Goal: Task Accomplishment & Management: Manage account settings

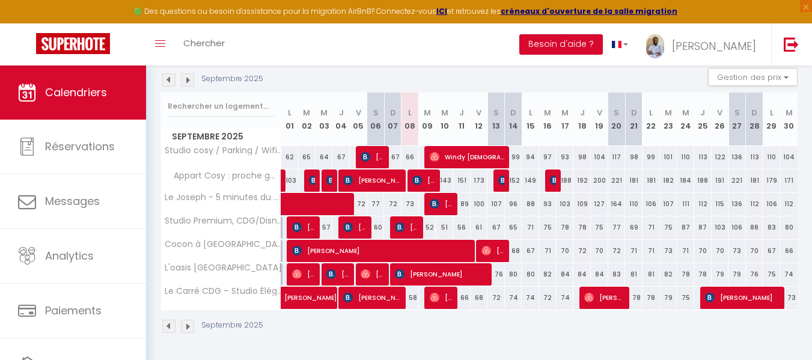
click at [184, 328] on img at bounding box center [187, 326] width 13 height 13
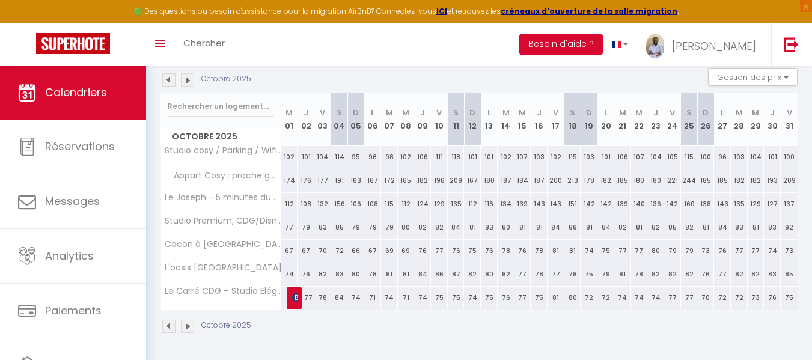
click at [171, 328] on img at bounding box center [168, 326] width 13 height 13
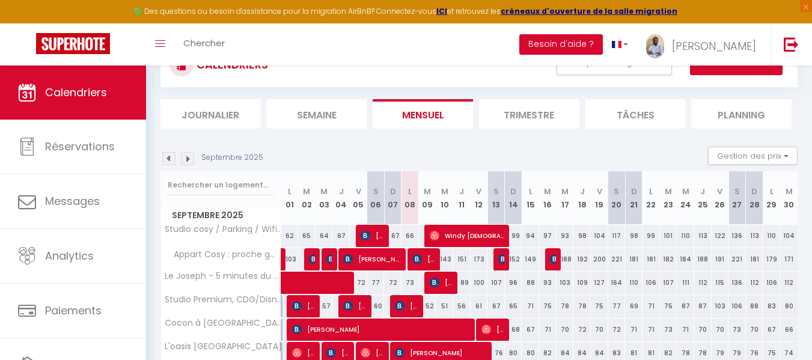
scroll to position [34, 0]
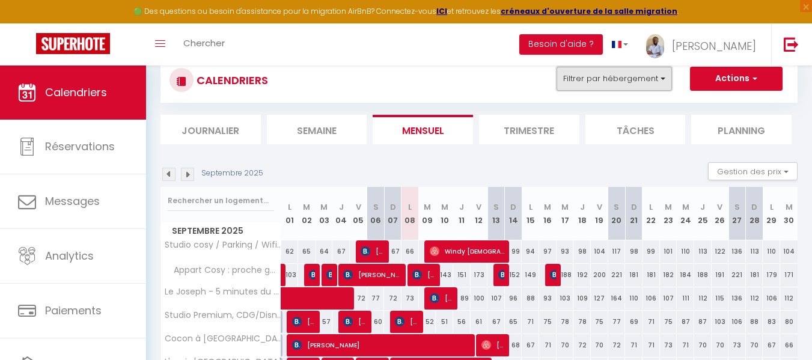
click at [658, 75] on button "Filtrer par hébergement" at bounding box center [614, 79] width 115 height 24
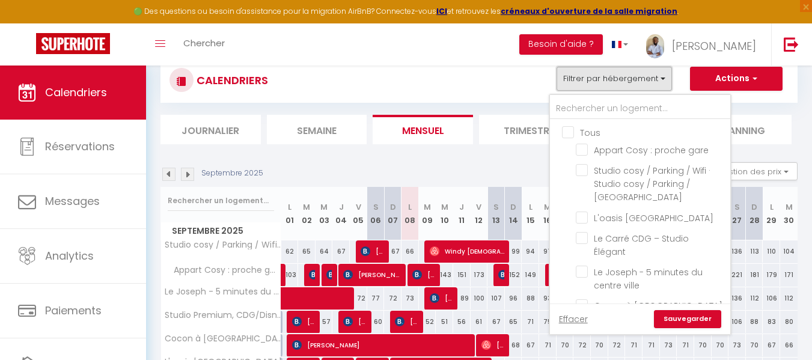
scroll to position [0, 0]
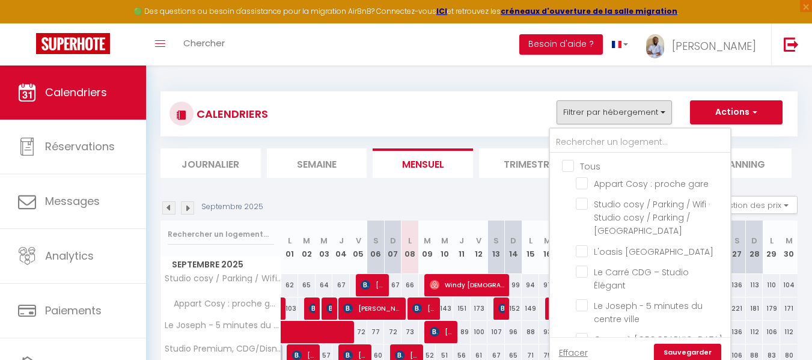
click at [440, 94] on div "CALENDRIERS Filtrer par hébergement Tous Appart Cosy : proche gare Studio cosy …" at bounding box center [479, 113] width 637 height 45
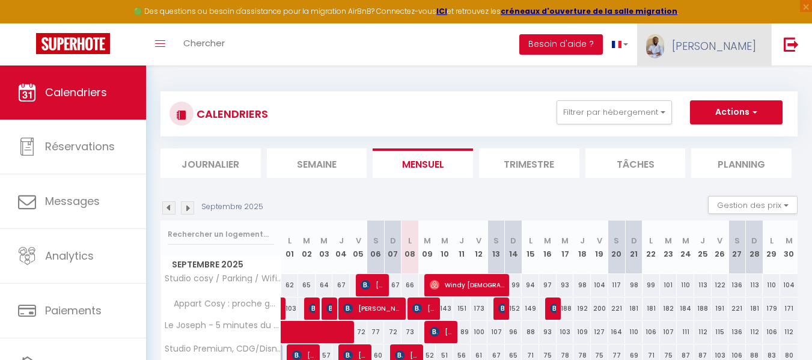
click at [734, 60] on link "[PERSON_NAME]" at bounding box center [704, 44] width 134 height 42
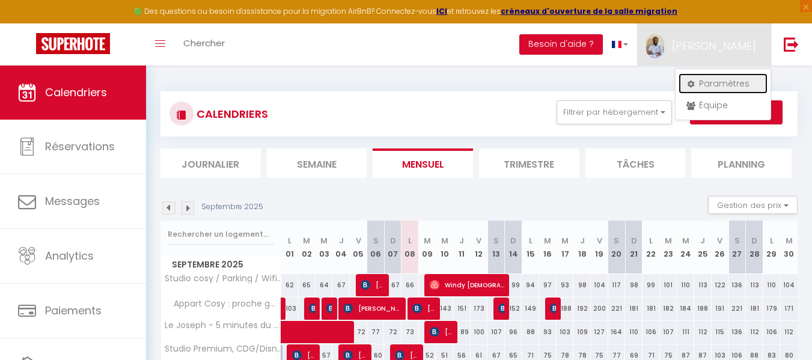
click at [733, 78] on link "Paramètres" at bounding box center [723, 83] width 89 height 20
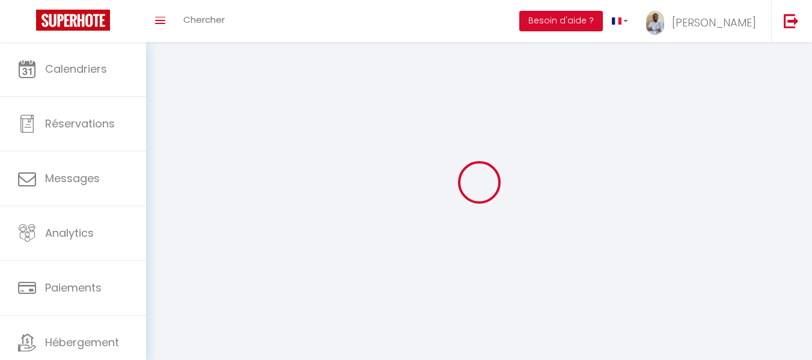
select select
type input "[PERSON_NAME]"
type input "Moudzouma"
type input "0609611835"
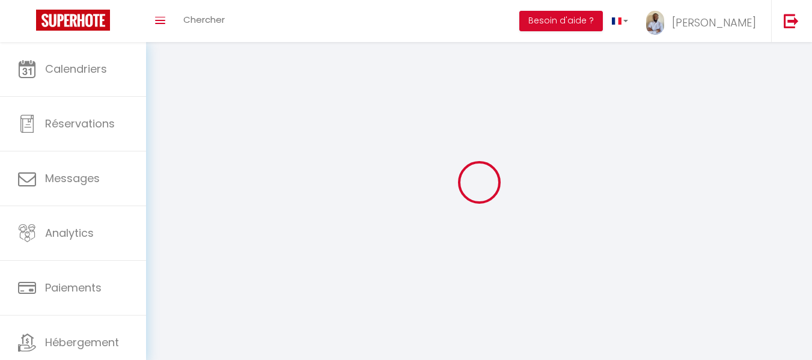
type input "[STREET_ADDRESS]"
type input "78200"
type input "[PERSON_NAME]"
type input "5ZopvI2BGYRfIxfFUzg4swB1Z"
type input "nogNZkngoydhj1iO1T4KSbt9s"
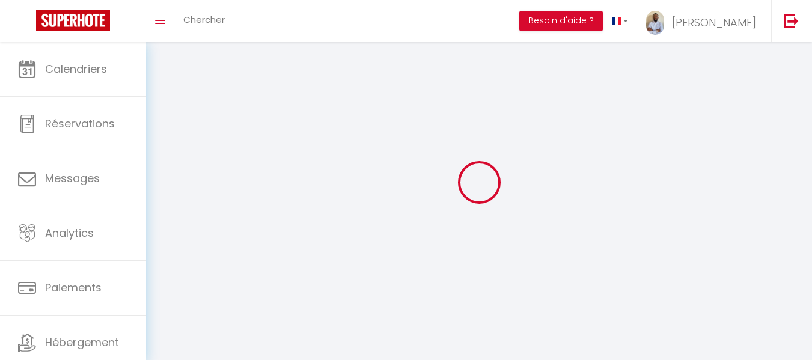
select select "28"
select select "fr"
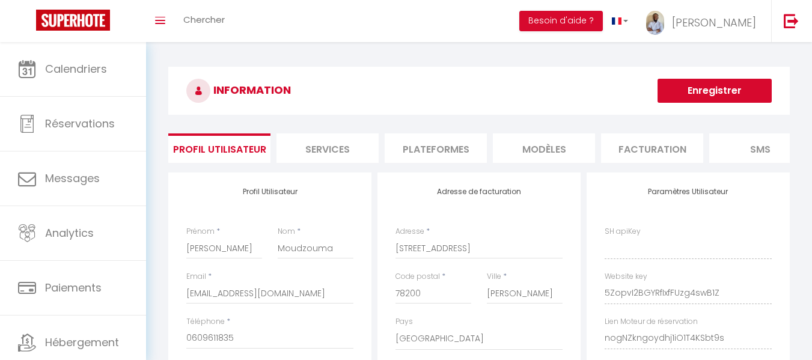
type input "5ZopvI2BGYRfIxfFUzg4swB1Z"
type input "nogNZkngoydhj1iO1T4KSbt9s"
type input "[URL][DOMAIN_NAME]"
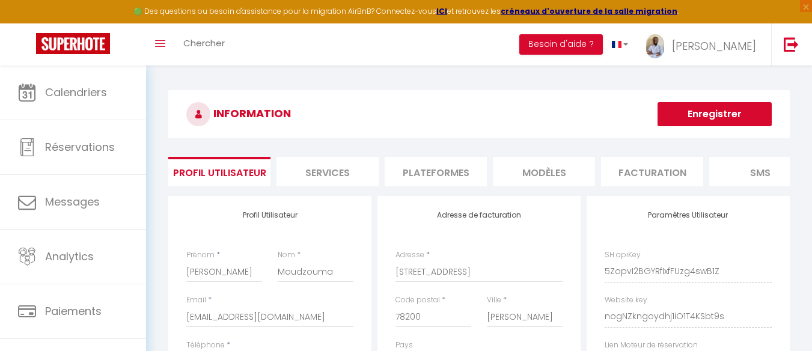
click at [402, 170] on li "Plateformes" at bounding box center [436, 171] width 102 height 29
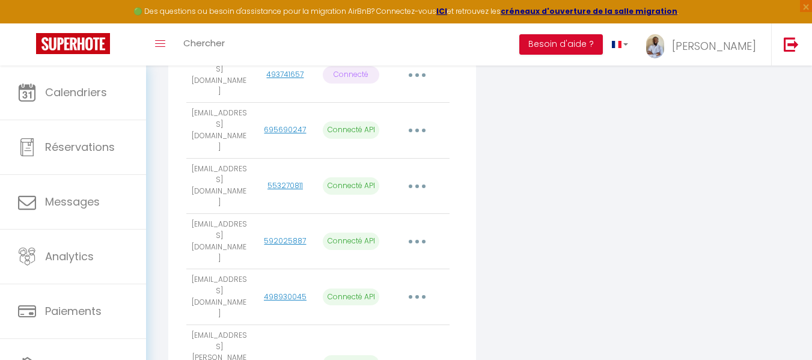
scroll to position [317, 0]
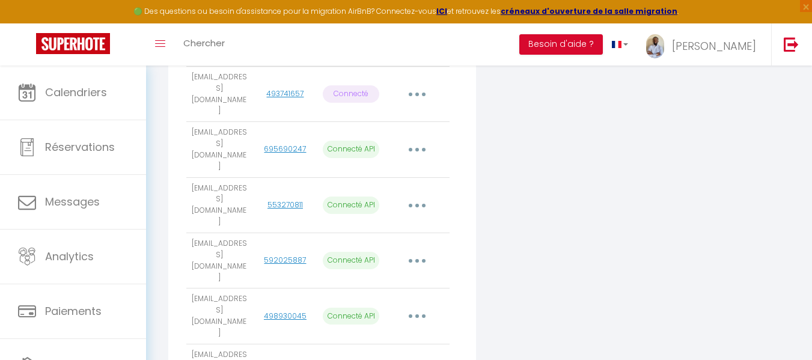
click at [427, 140] on button "button" at bounding box center [417, 149] width 34 height 19
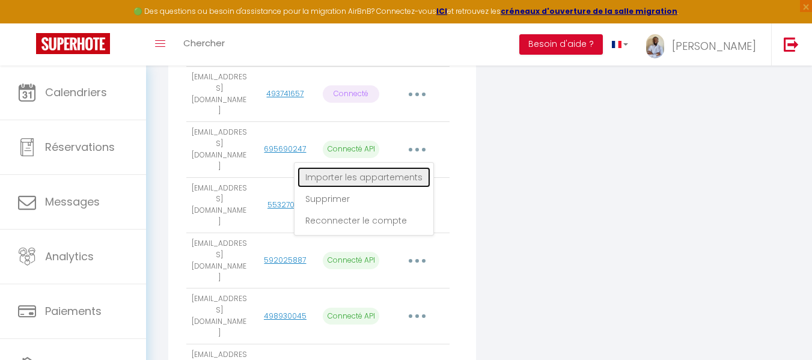
click at [417, 167] on link "Importer les appartements" at bounding box center [364, 177] width 133 height 20
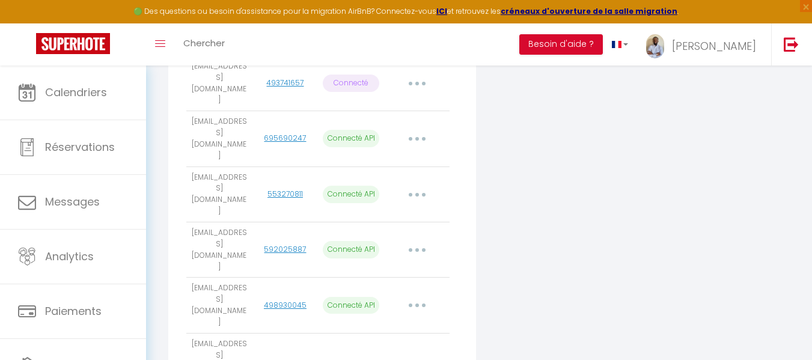
scroll to position [319, 0]
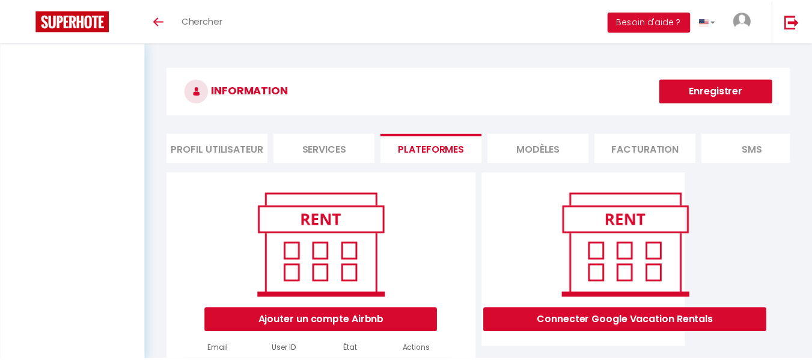
scroll to position [296, 0]
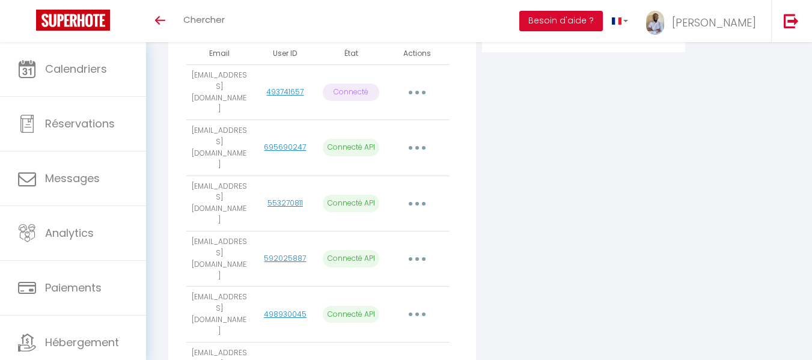
click at [412, 141] on td "Importer les appartements Supprimer Reconnecter le compte" at bounding box center [417, 147] width 66 height 55
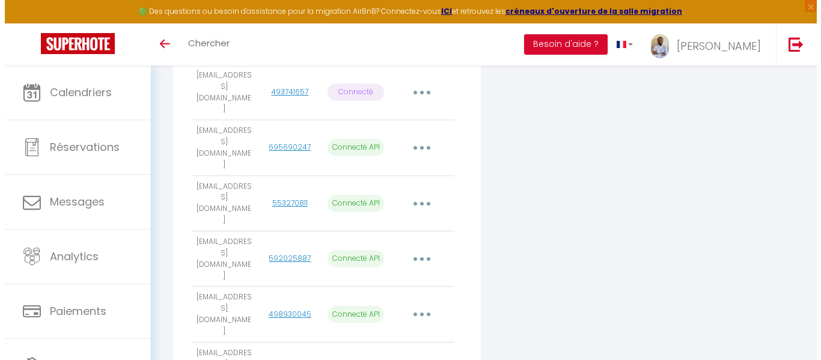
scroll to position [0, 0]
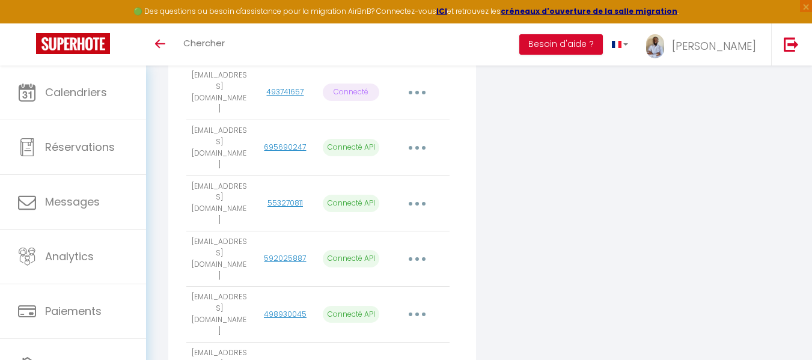
click at [423, 144] on button "button" at bounding box center [417, 147] width 34 height 19
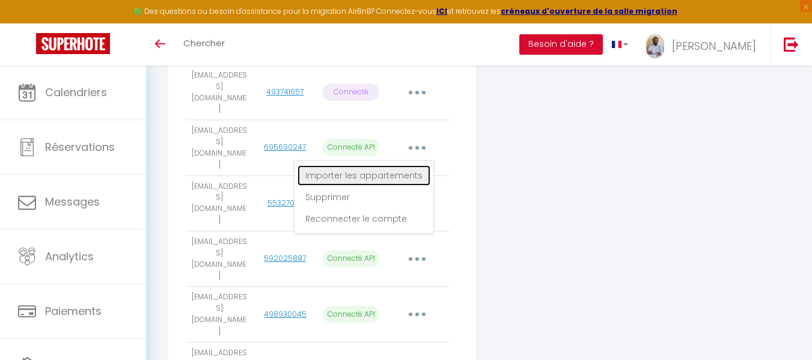
click at [417, 165] on link "Importer les appartements" at bounding box center [364, 175] width 133 height 20
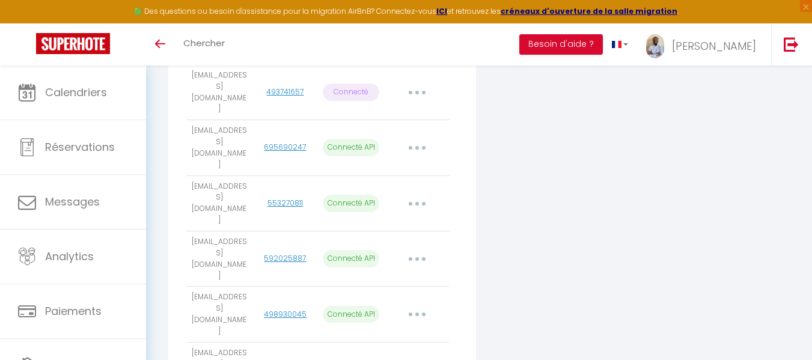
select select
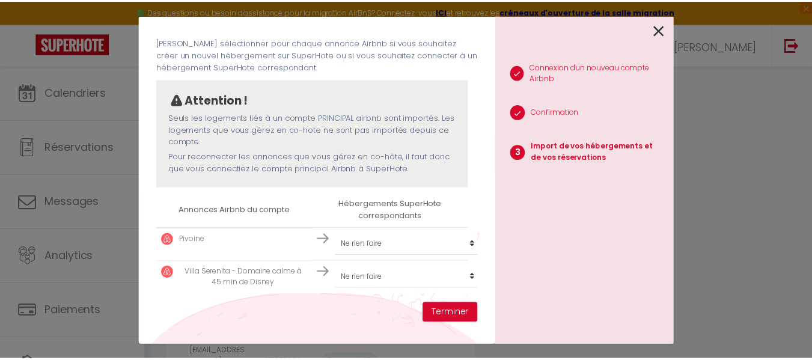
scroll to position [60, 0]
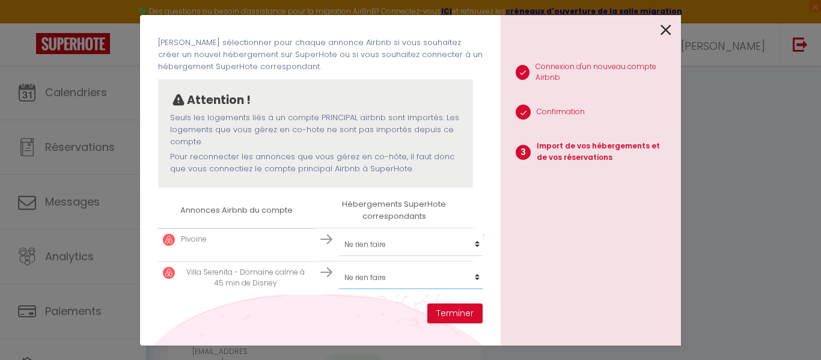
click at [443, 277] on select "Créer un nouvel hébergement Ne rien faire Appart Cosy : proche gare Studio cosy…" at bounding box center [412, 277] width 148 height 23
select select "create_new"
click at [338, 266] on select "Créer un nouvel hébergement Ne rien faire Appart Cosy : proche gare Studio cosy…" at bounding box center [412, 277] width 148 height 23
click at [466, 272] on select "Créer un nouvel hébergement Ne rien faire Appart Cosy : proche gare Studio cosy…" at bounding box center [412, 277] width 148 height 23
select select
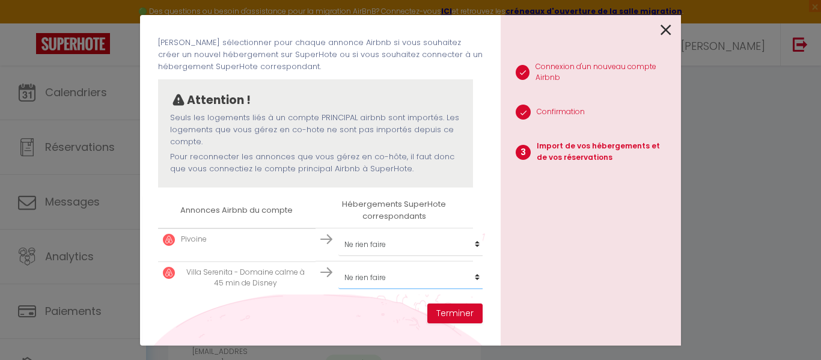
click at [338, 266] on select "Créer un nouvel hébergement Ne rien faire Appart Cosy : proche gare Studio cosy…" at bounding box center [412, 277] width 148 height 23
click at [445, 233] on select "Créer un nouvel hébergement Ne rien faire Appart Cosy : proche gare Studio cosy…" at bounding box center [412, 244] width 148 height 23
click at [275, 272] on p "Villa Serenita - Domaine calme à 45 min de Disney" at bounding box center [246, 278] width 130 height 23
click at [448, 310] on button "Terminer" at bounding box center [454, 314] width 55 height 20
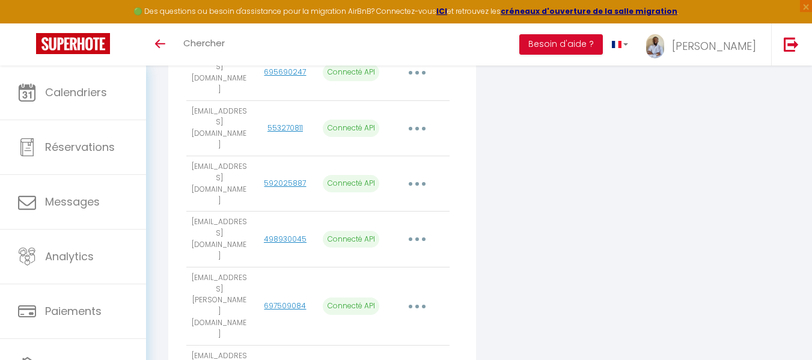
scroll to position [11, 0]
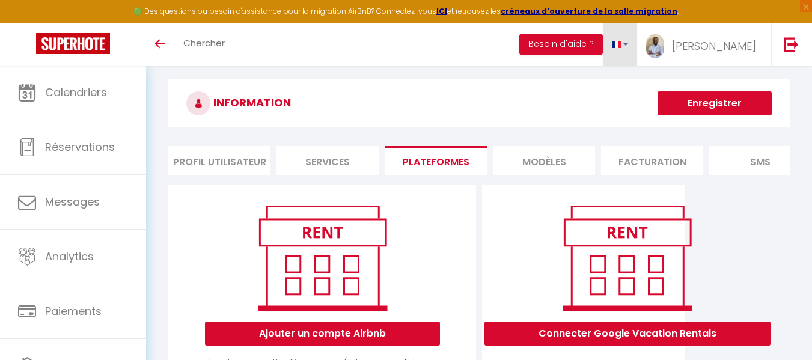
click at [638, 51] on link at bounding box center [620, 44] width 35 height 42
click at [618, 108] on h3 "INFORMATION" at bounding box center [479, 103] width 622 height 48
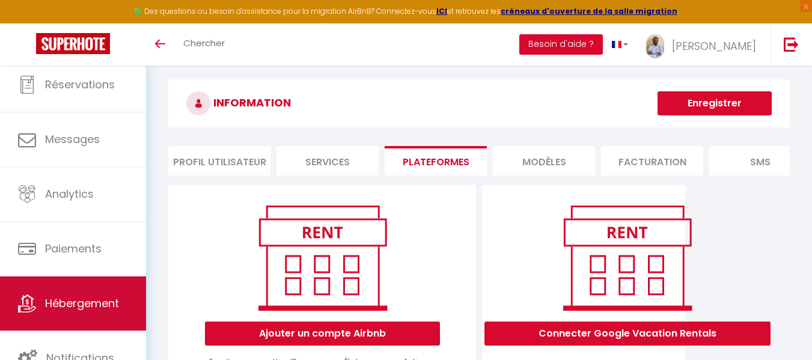
click at [96, 310] on span "Hébergement" at bounding box center [82, 303] width 74 height 15
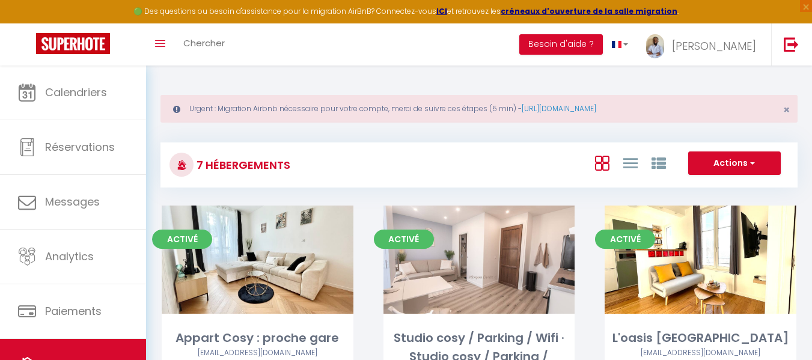
click at [792, 111] on div "Urgent : Migration Airbnb nécessaire pour votre compte, merci de suivre ces éta…" at bounding box center [479, 109] width 637 height 28
click at [789, 111] on span "×" at bounding box center [786, 109] width 7 height 15
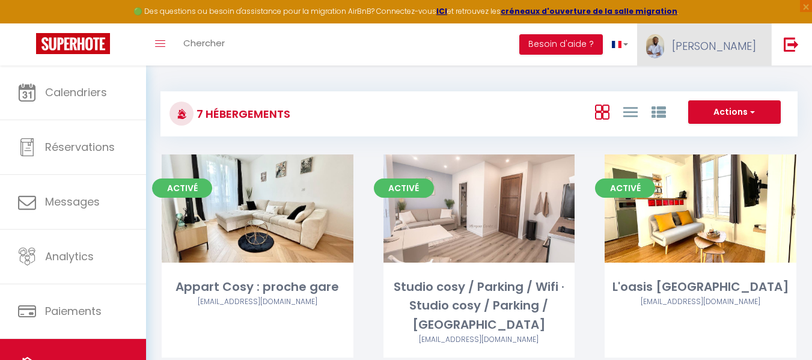
click at [739, 31] on link "[PERSON_NAME]" at bounding box center [704, 44] width 134 height 42
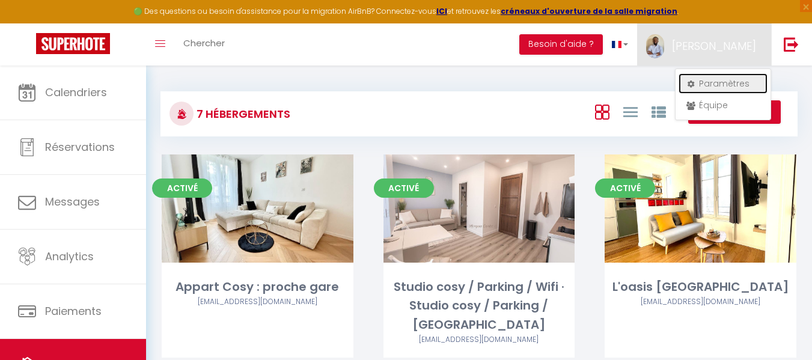
click at [727, 78] on link "Paramètres" at bounding box center [723, 83] width 89 height 20
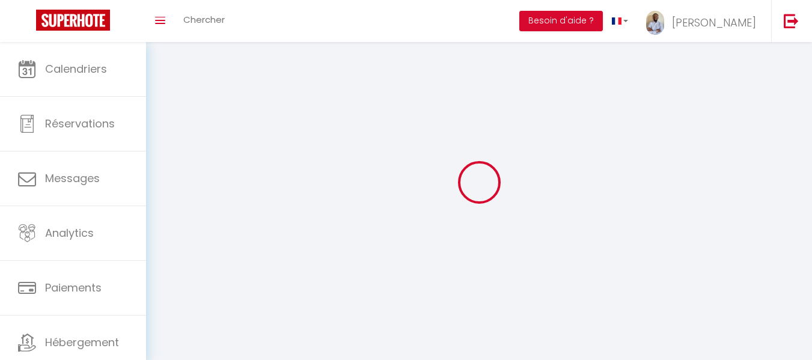
type input "[PERSON_NAME]"
type input "Moudzouma"
type input "0609611835"
type input "[STREET_ADDRESS]"
type input "78200"
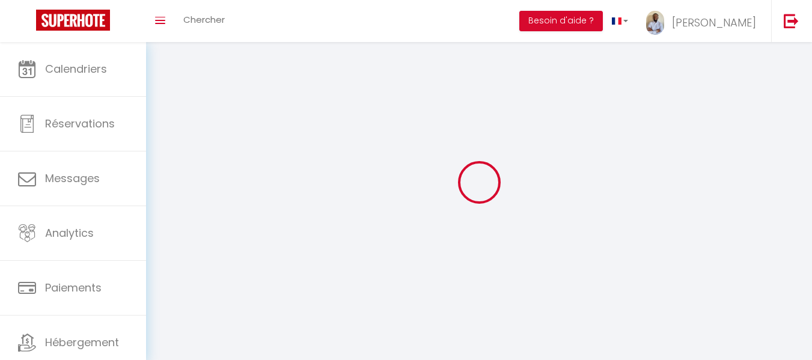
type input "[PERSON_NAME]"
select select "28"
type input "5ZopvI2BGYRfIxfFUzg4swB1Z"
type input "nogNZkngoydhj1iO1T4KSbt9s"
select select "fr"
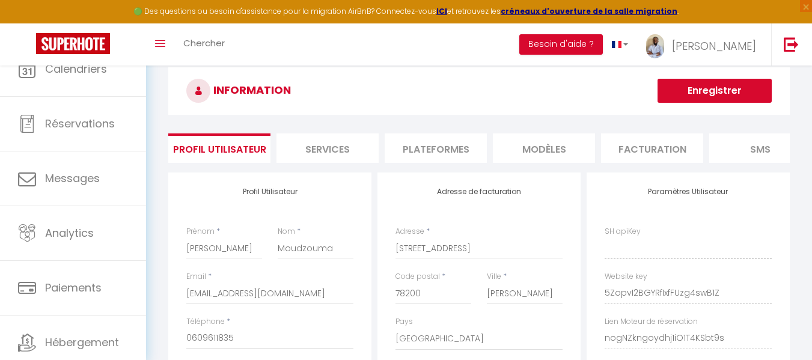
type input "5ZopvI2BGYRfIxfFUzg4swB1Z"
type input "nogNZkngoydhj1iO1T4KSbt9s"
type input "[URL][DOMAIN_NAME]"
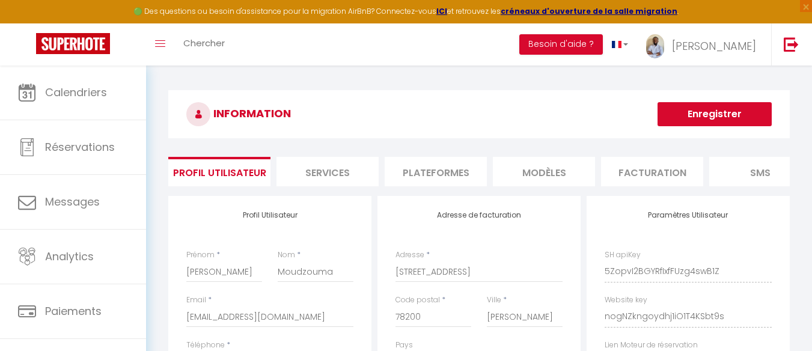
click at [702, 123] on button "Enregistrer" at bounding box center [715, 114] width 114 height 24
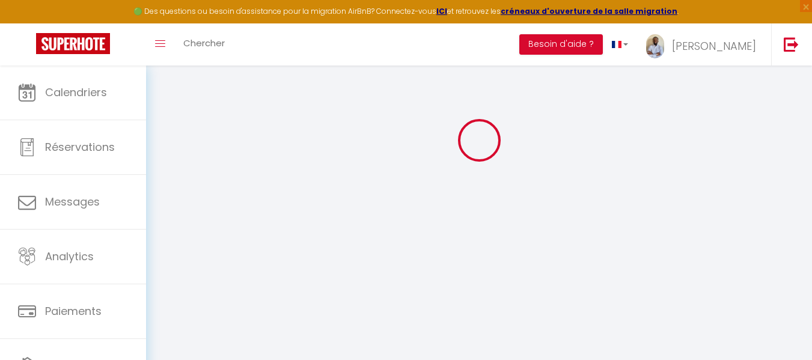
scroll to position [32, 0]
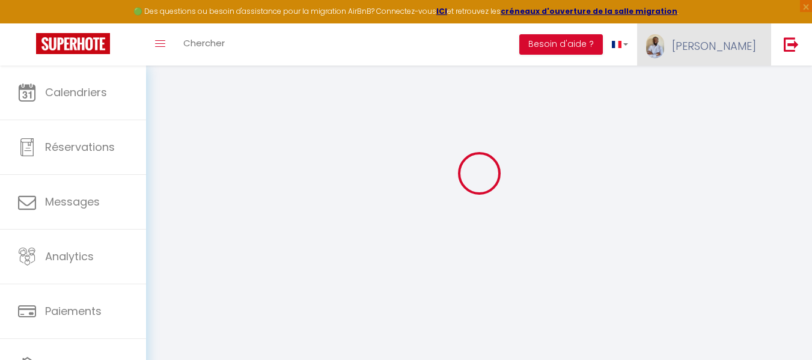
click at [758, 52] on link "[PERSON_NAME]" at bounding box center [704, 44] width 134 height 42
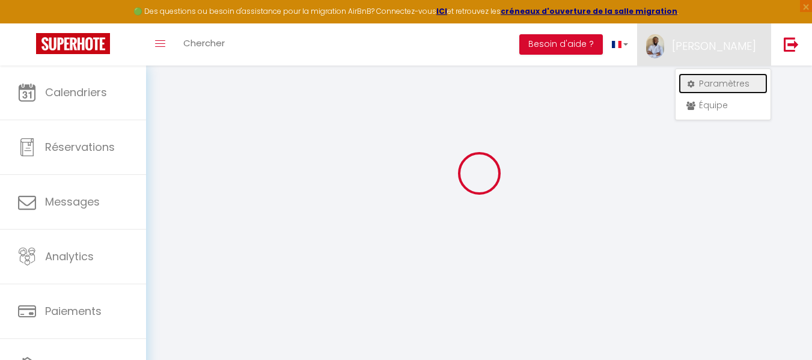
click at [738, 91] on link "Paramètres" at bounding box center [723, 83] width 89 height 20
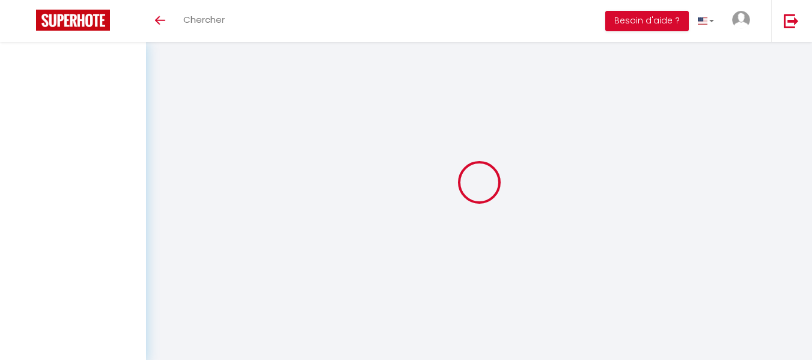
select select
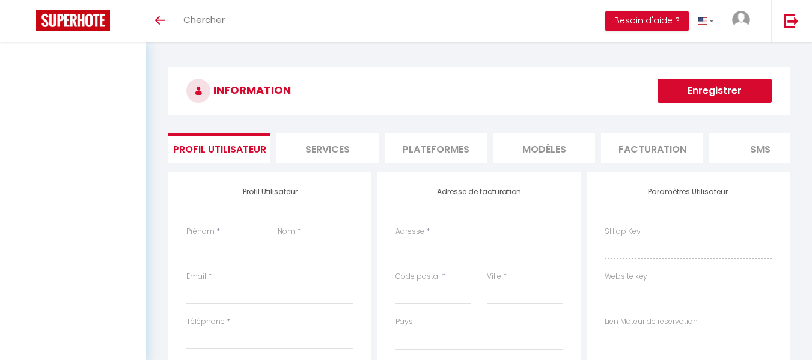
select select
type input "[PERSON_NAME]"
type input "Moudzouma"
type input "[EMAIL_ADDRESS][DOMAIN_NAME]"
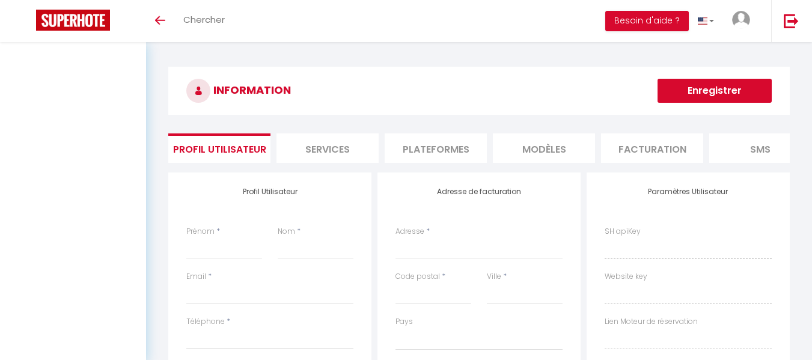
type input "0609611835"
type input "[STREET_ADDRESS]"
type input "78200"
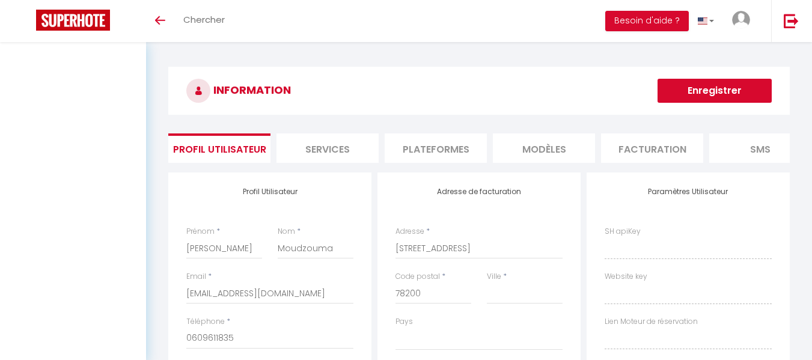
type input "[PERSON_NAME]"
type input "5ZopvI2BGYRfIxfFUzg4swB1Z"
type input "nogNZkngoydhj1iO1T4KSbt9s"
type input "[URL][DOMAIN_NAME]"
select select "fr"
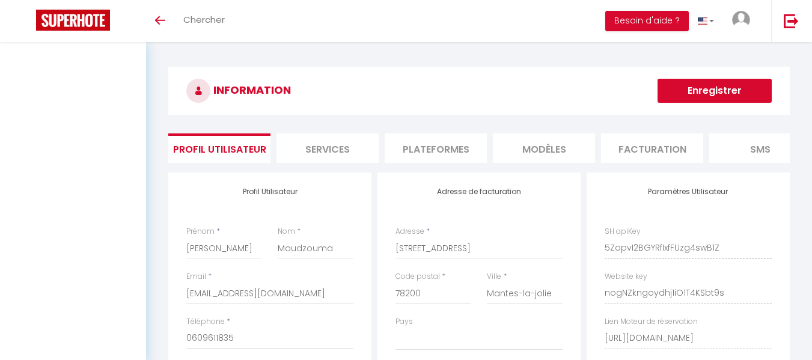
select select "28"
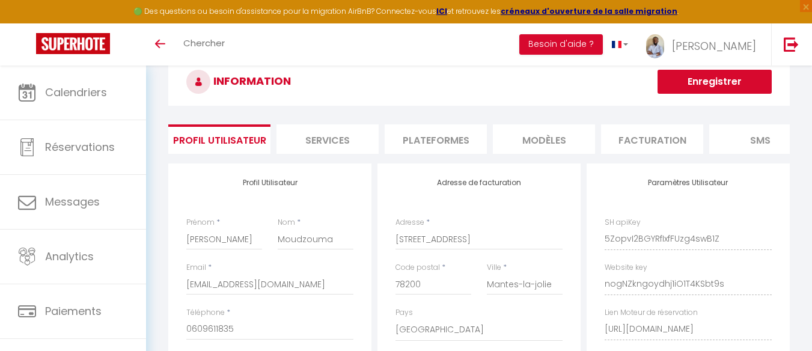
click at [474, 136] on li "Plateformes" at bounding box center [436, 138] width 102 height 29
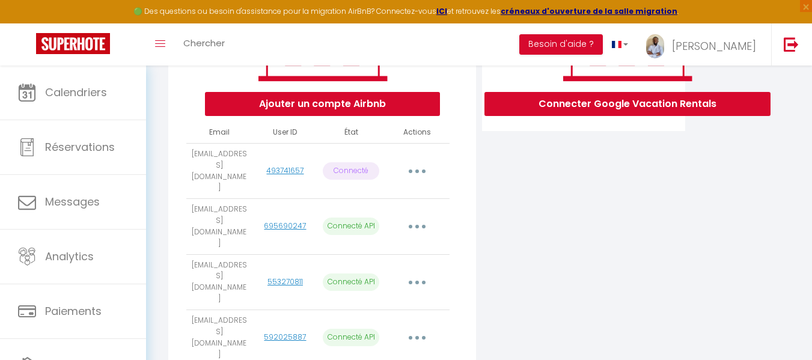
scroll to position [235, 0]
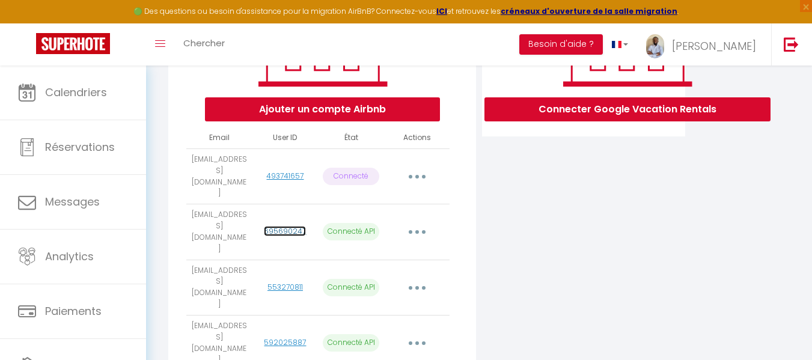
click at [300, 226] on link "695690247" at bounding box center [285, 231] width 42 height 10
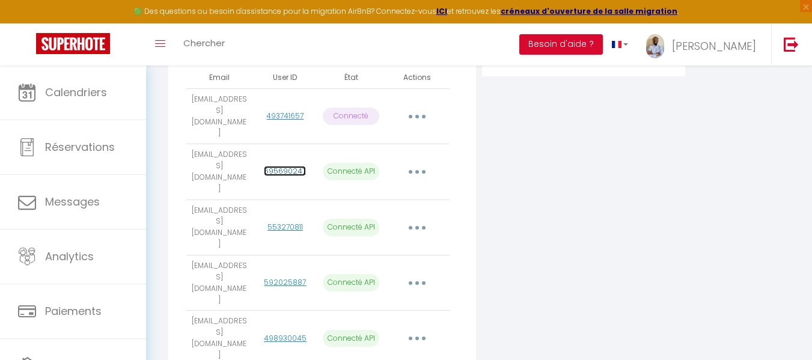
scroll to position [278, 0]
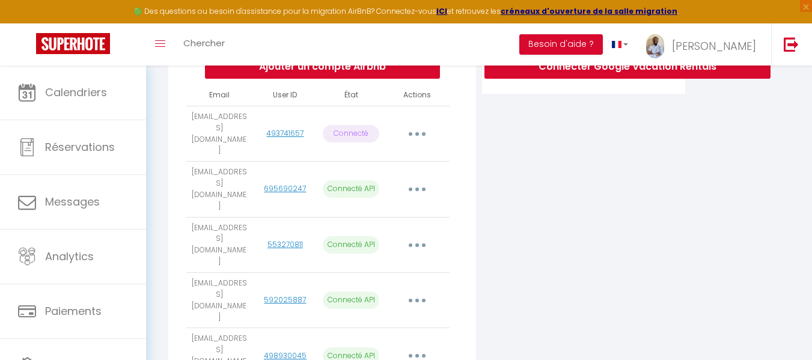
click at [424, 180] on button "button" at bounding box center [417, 189] width 34 height 19
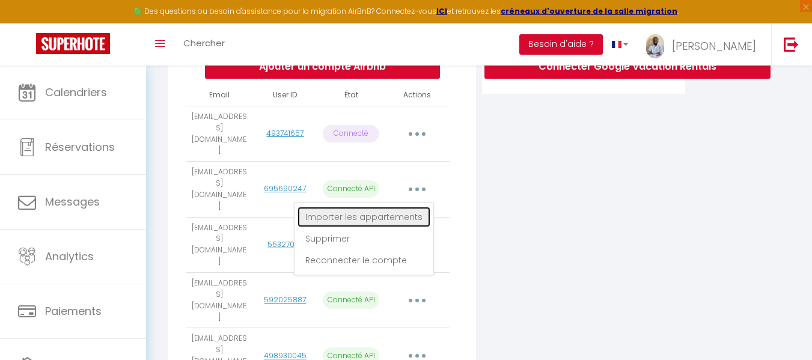
click at [412, 207] on link "Importer les appartements" at bounding box center [364, 217] width 133 height 20
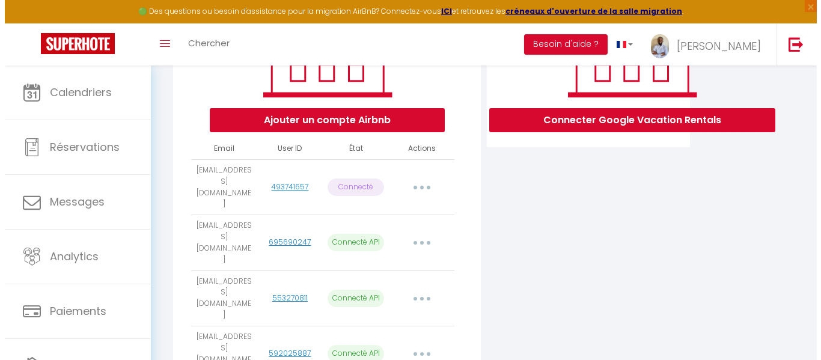
scroll to position [323, 0]
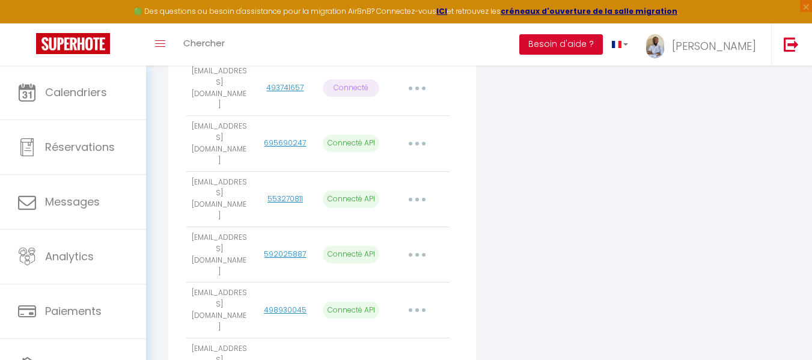
click at [418, 136] on div "INFORMATION Enregistrer Profil Utilisateur Services Plateformes MODÈLES Factura…" at bounding box center [479, 176] width 637 height 818
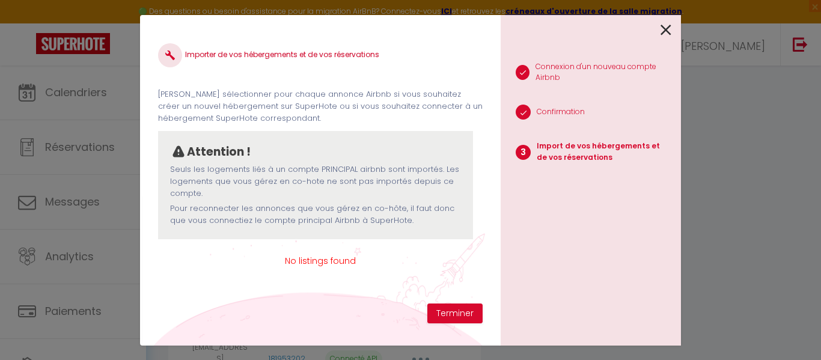
click at [418, 136] on div "Attention ! Seuls les logements liés à un compte PRINCIPAL airbnb sont importés…" at bounding box center [315, 185] width 315 height 108
click at [459, 307] on button "Terminer" at bounding box center [454, 314] width 55 height 20
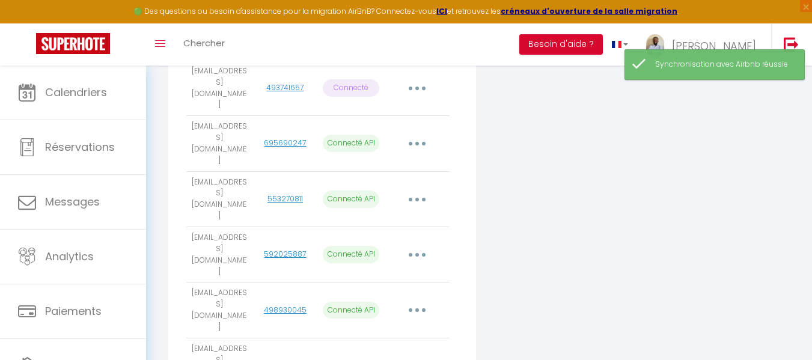
click at [417, 145] on button "button" at bounding box center [417, 143] width 34 height 19
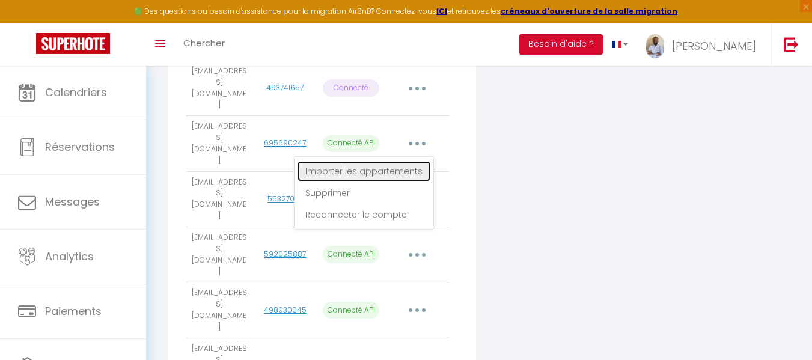
click at [411, 161] on link "Importer les appartements" at bounding box center [364, 171] width 133 height 20
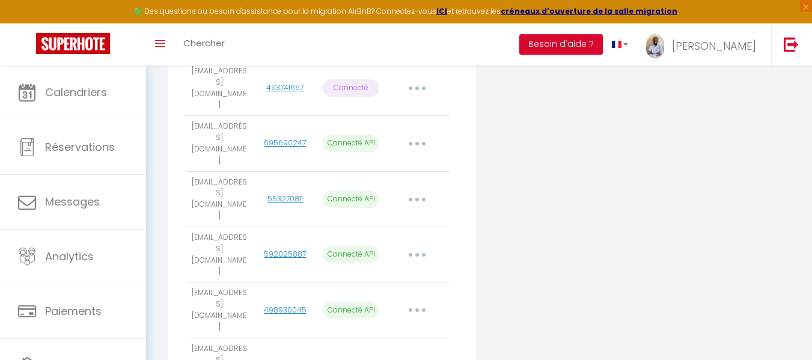
select select
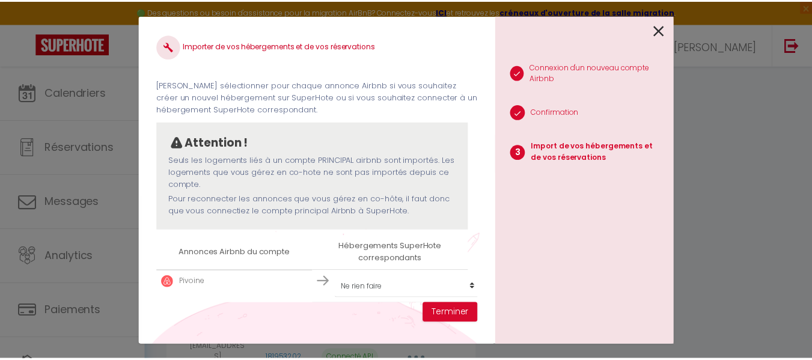
scroll to position [60, 0]
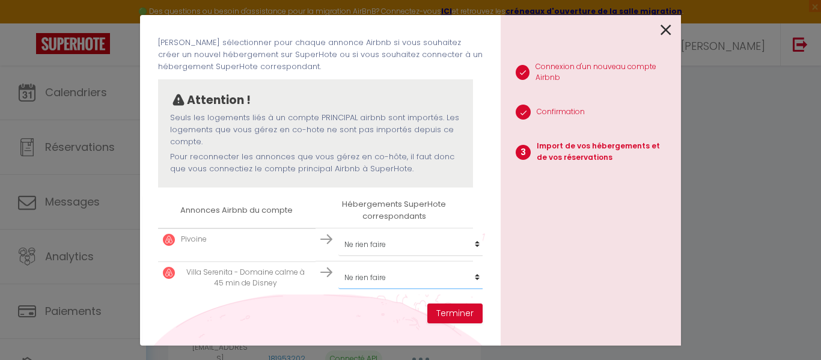
click at [463, 273] on select "Créer un nouvel hébergement Ne rien faire Appart Cosy : proche gare Studio cosy…" at bounding box center [412, 277] width 148 height 23
select select "create_new"
click at [338, 266] on select "Créer un nouvel hébergement Ne rien faire Appart Cosy : proche gare Studio cosy…" at bounding box center [412, 277] width 148 height 23
click at [460, 308] on button "Terminer" at bounding box center [454, 314] width 55 height 20
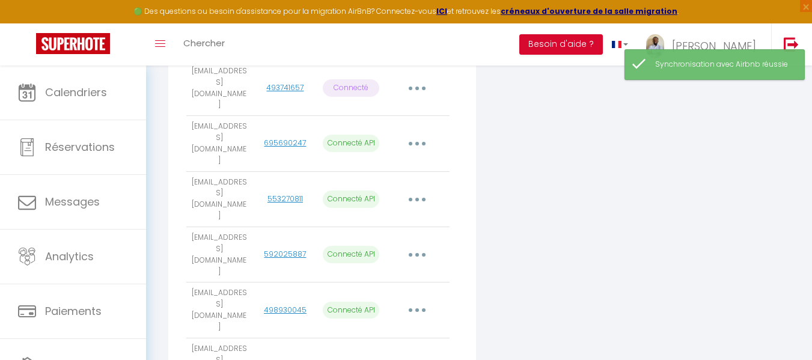
scroll to position [63, 0]
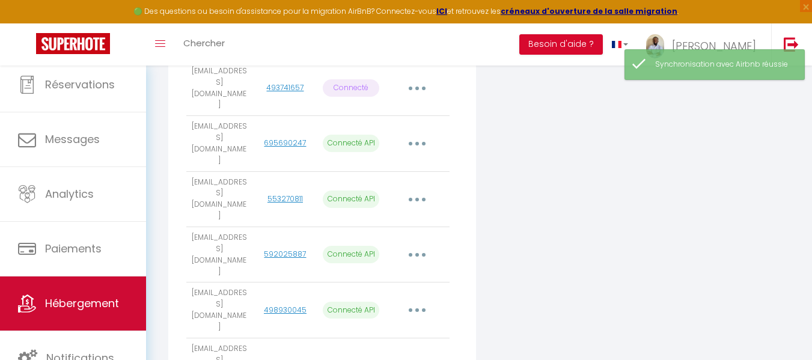
click at [101, 317] on link "Hébergement" at bounding box center [73, 304] width 146 height 54
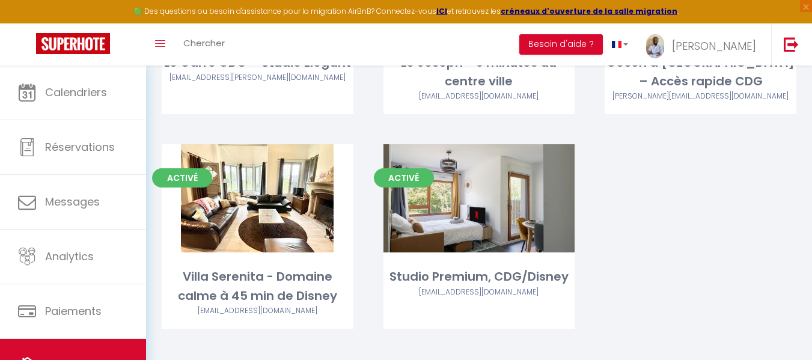
scroll to position [175, 0]
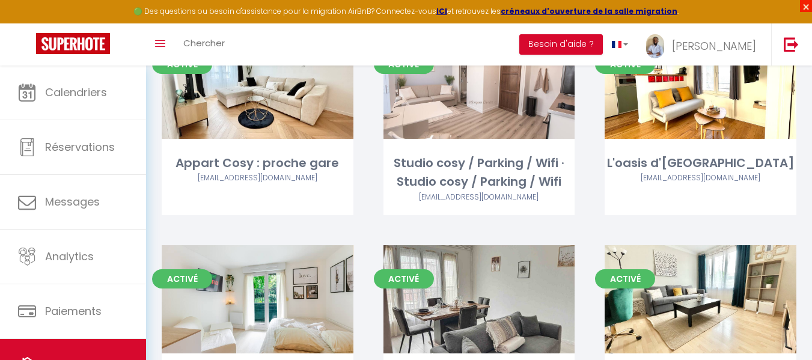
click at [809, 11] on span "×" at bounding box center [806, 6] width 12 height 12
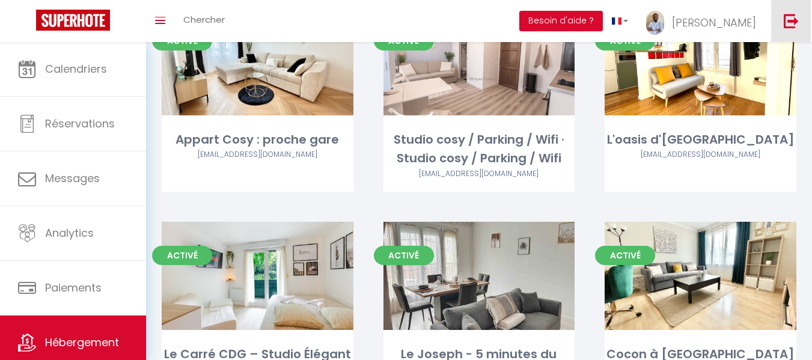
click at [809, 11] on link at bounding box center [791, 21] width 40 height 42
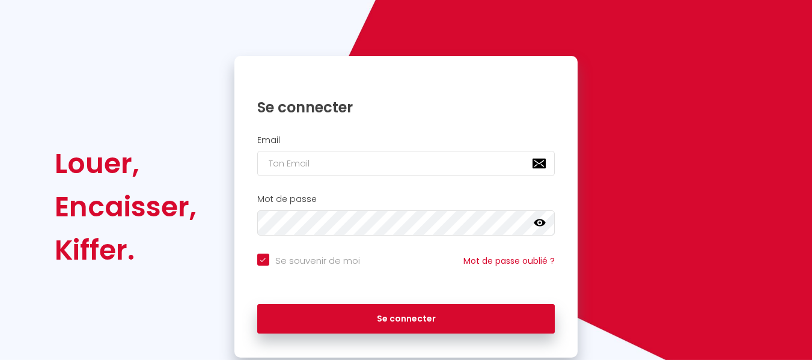
scroll to position [107, 0]
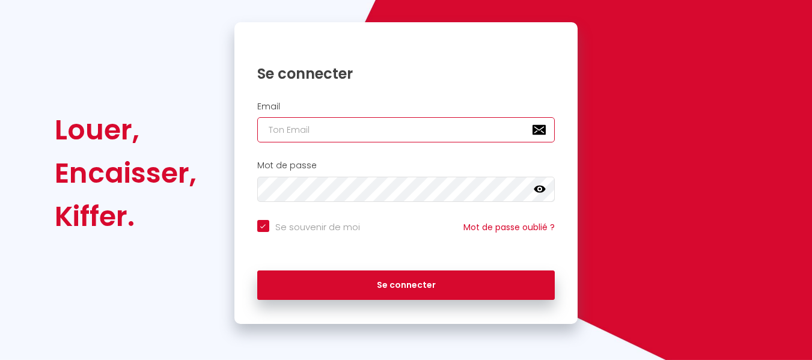
type input "[EMAIL_ADDRESS][DOMAIN_NAME]"
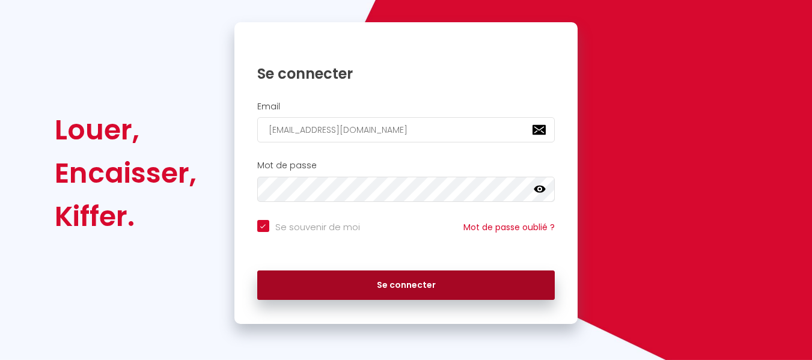
click at [522, 272] on button "Se connecter" at bounding box center [406, 286] width 298 height 30
checkbox input "true"
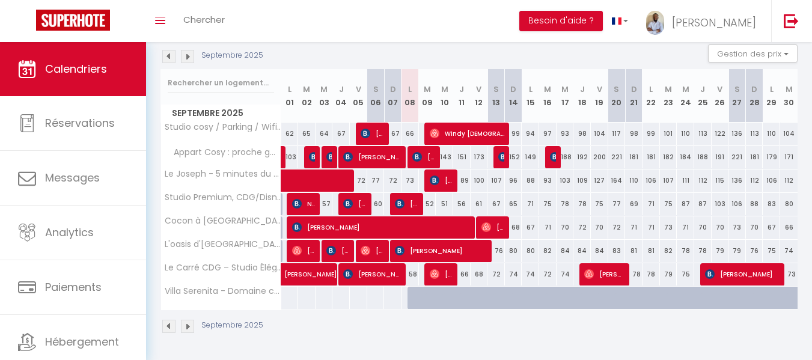
scroll to position [62, 0]
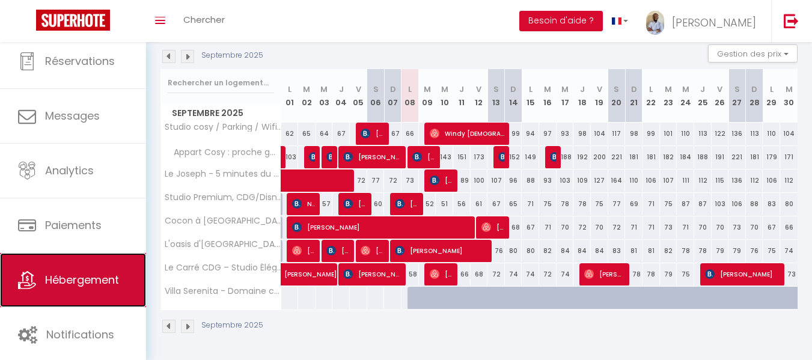
click at [109, 291] on link "Hébergement" at bounding box center [73, 280] width 146 height 54
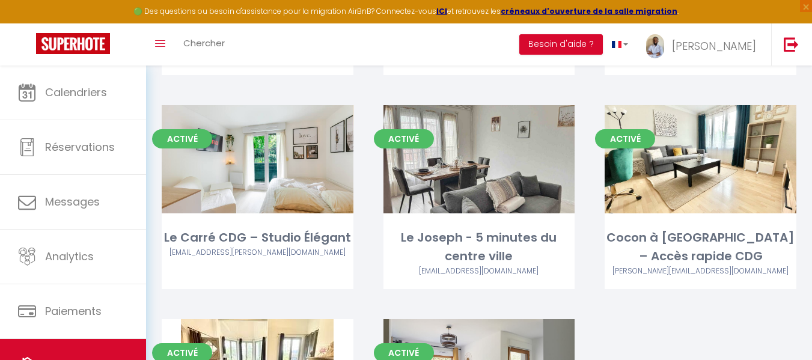
scroll to position [464, 0]
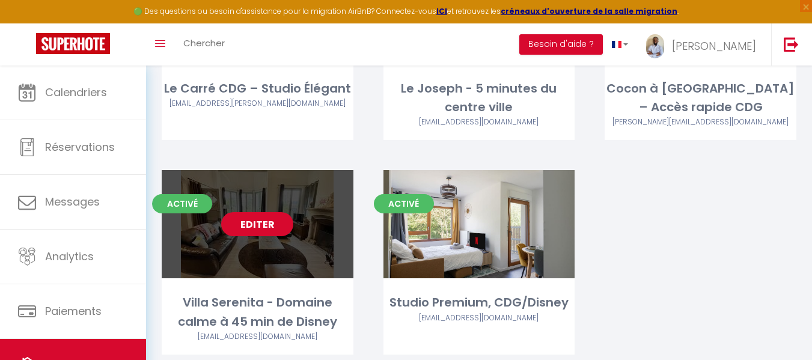
click at [273, 234] on link "Editer" at bounding box center [257, 224] width 72 height 24
select select "3"
select select "2"
select select "1"
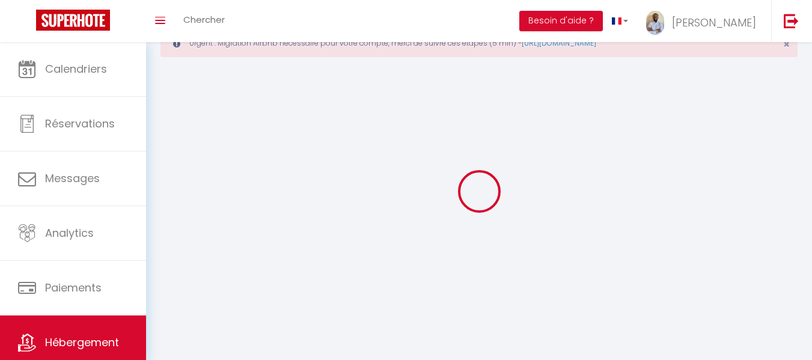
select select
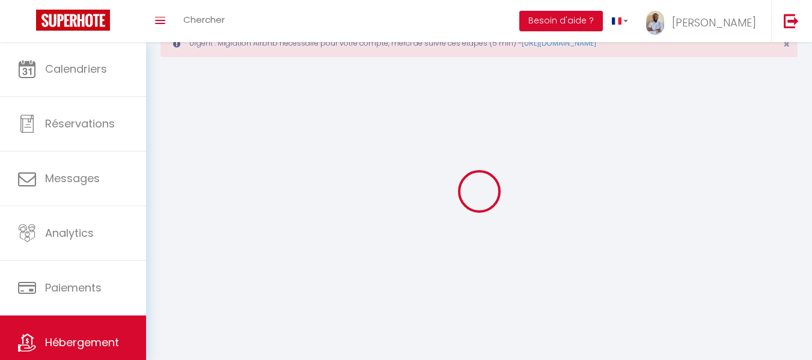
select select
checkbox input "false"
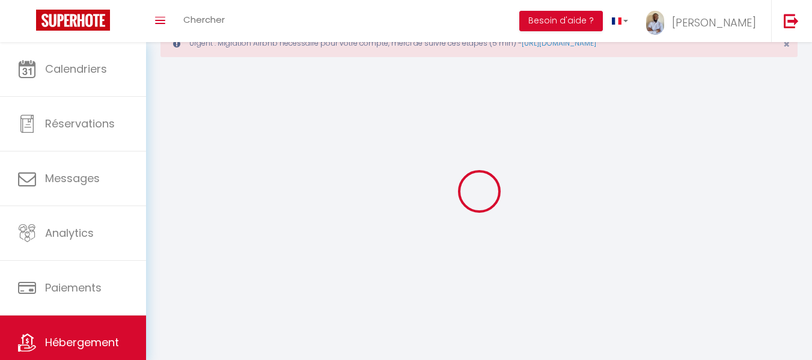
checkbox input "false"
select select
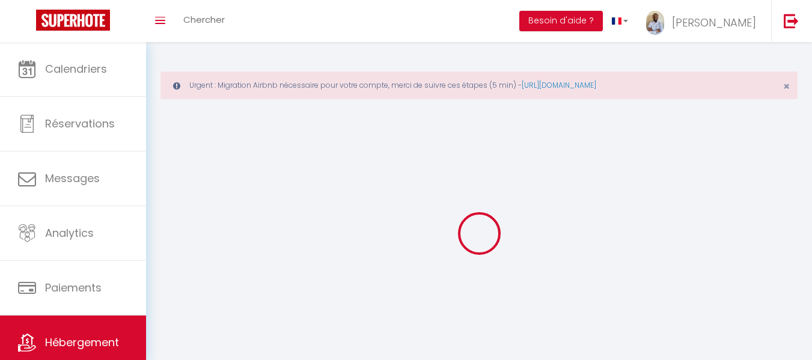
select select
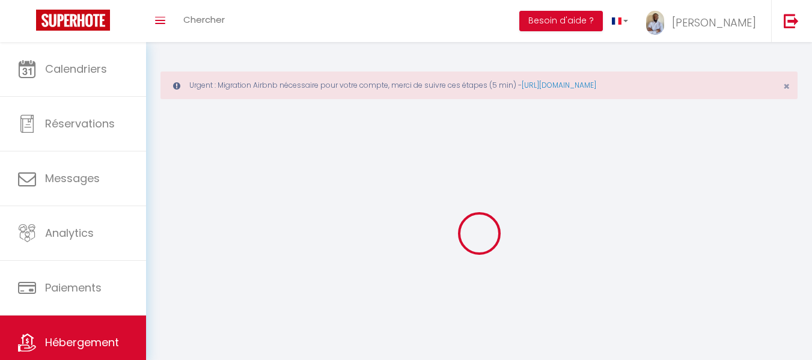
select select "1"
select select
checkbox input "false"
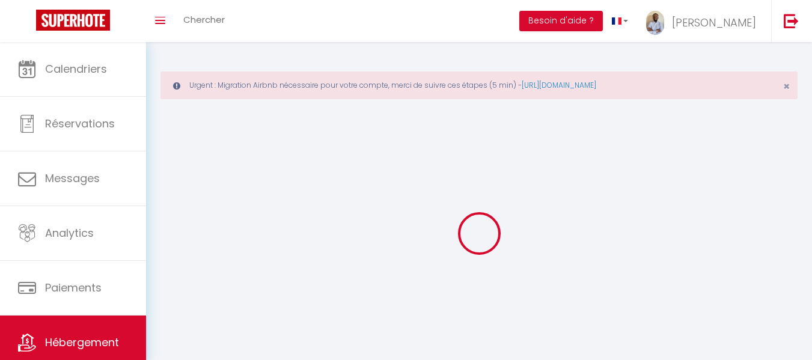
checkbox input "false"
select select "28"
select select
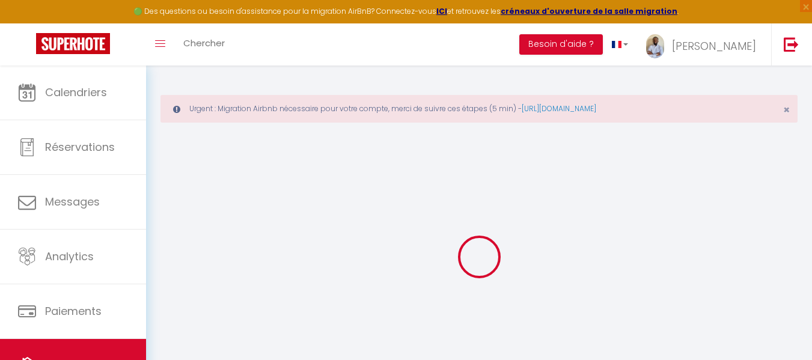
select select
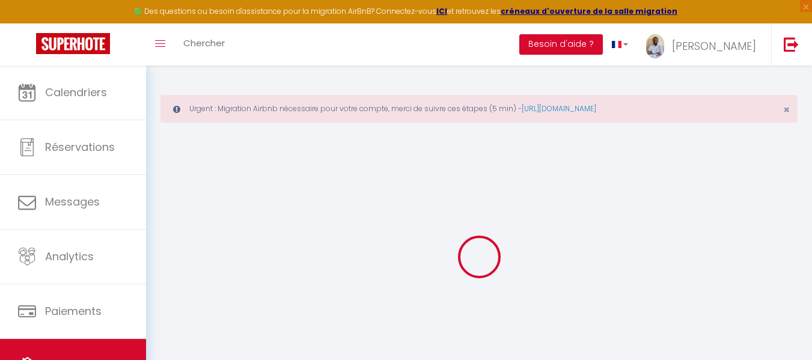
select select
checkbox input "false"
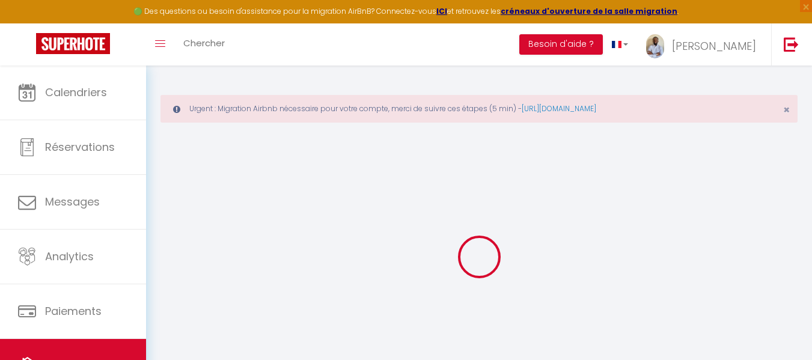
select select
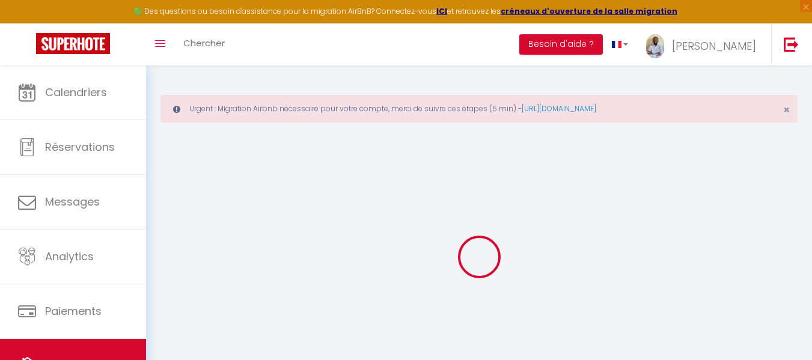
select select
checkbox input "false"
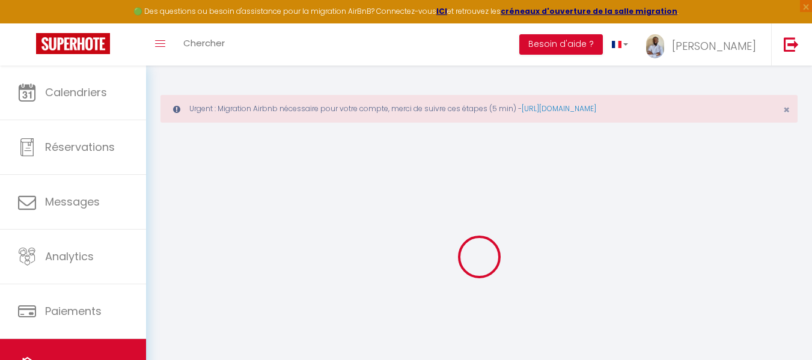
checkbox input "false"
select select
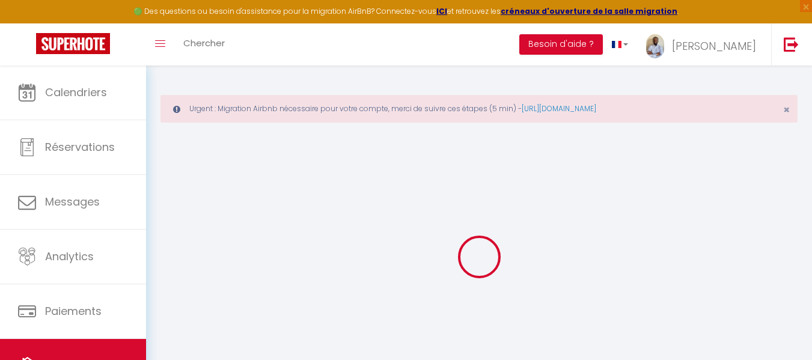
select select
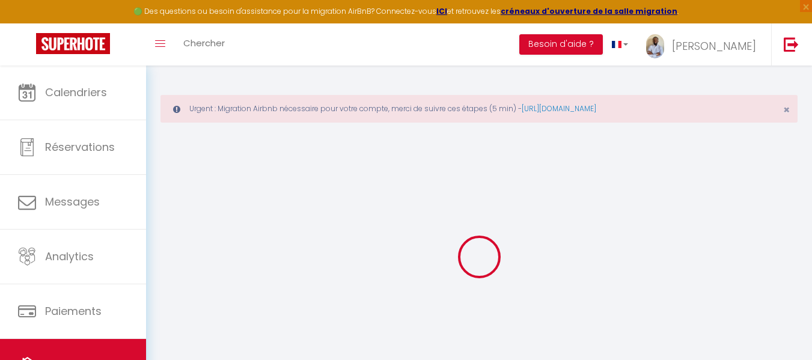
checkbox input "false"
select select
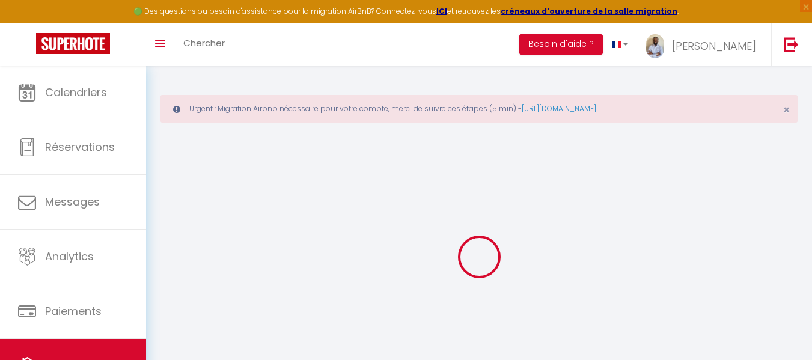
select select
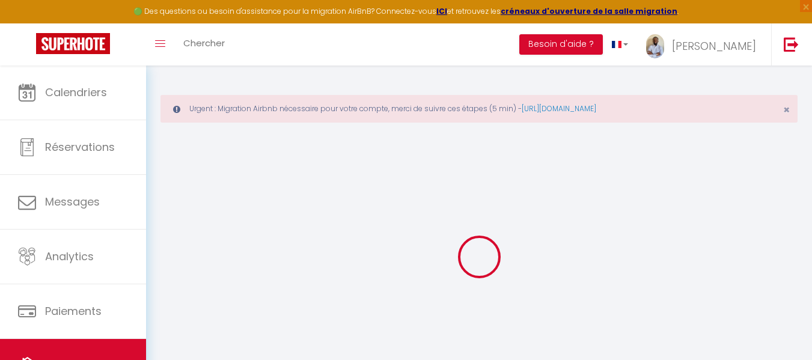
select select
checkbox input "false"
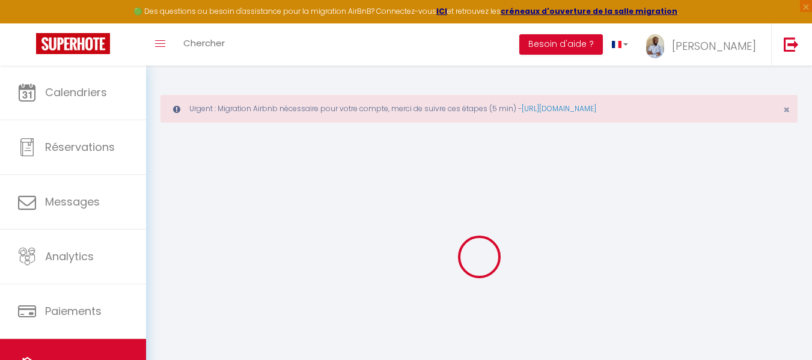
checkbox input "false"
select select
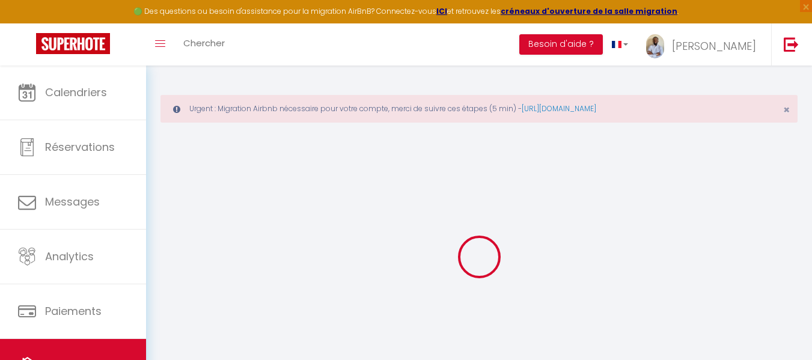
select select
checkbox input "false"
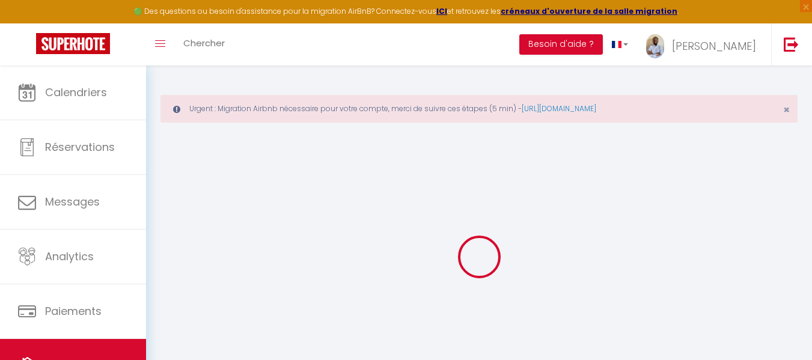
checkbox input "false"
select select
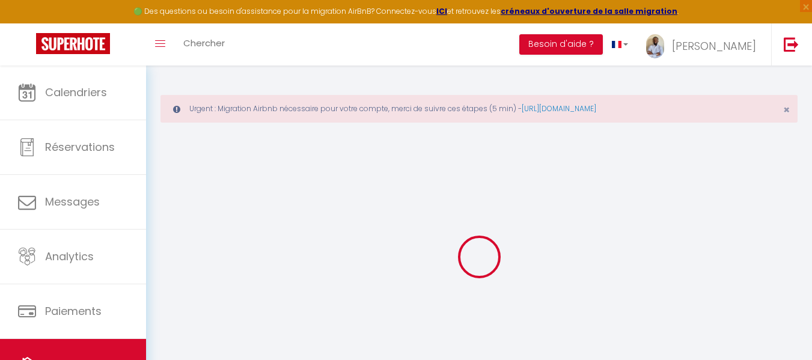
type input "Villa Serenita - Domaine calme à 45 min de Disney"
select select "houses"
select select "6"
select select "3"
select select "2"
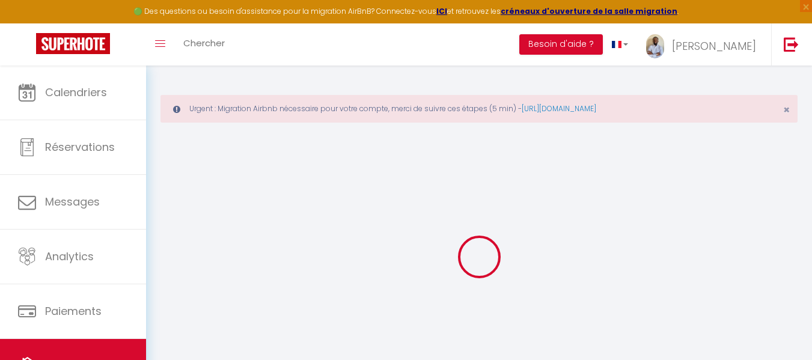
type input "110"
type input "70"
select select
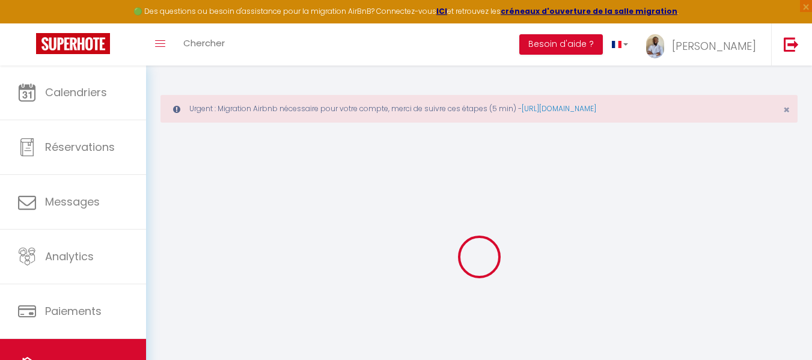
select select
type input "15 Rue de l'Église"
type input "60310"
type input "Gury"
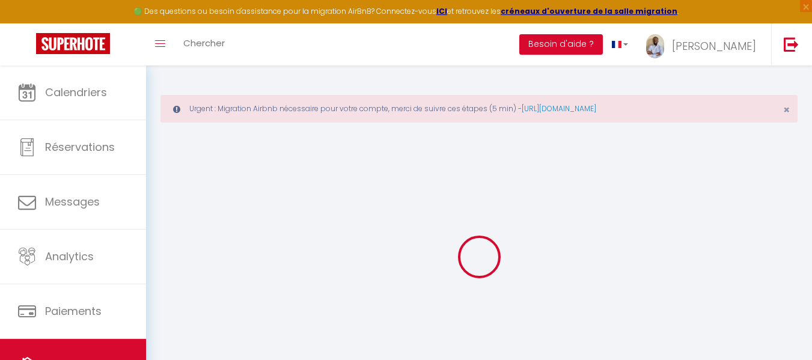
type input "[EMAIL_ADDRESS][DOMAIN_NAME]"
select select
checkbox input "false"
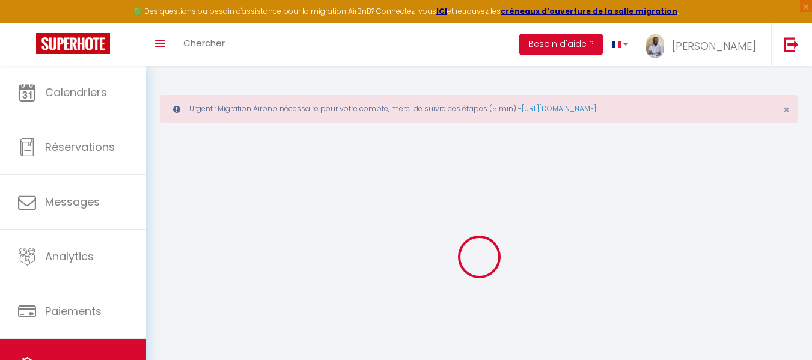
checkbox input "false"
type input "0"
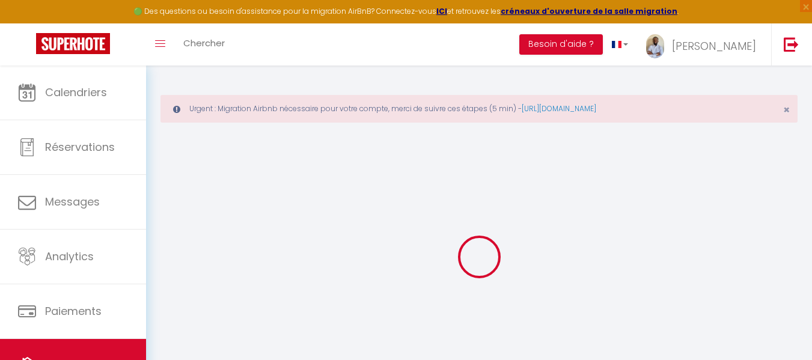
select select
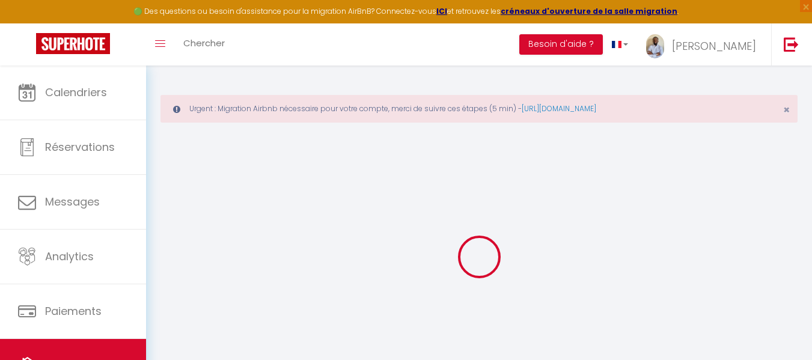
select select
checkbox input "false"
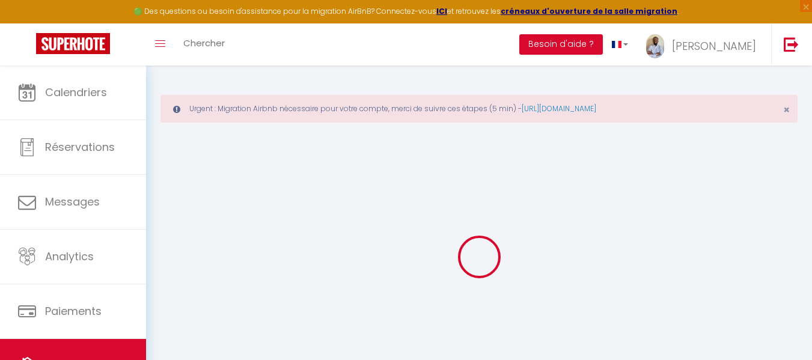
select select
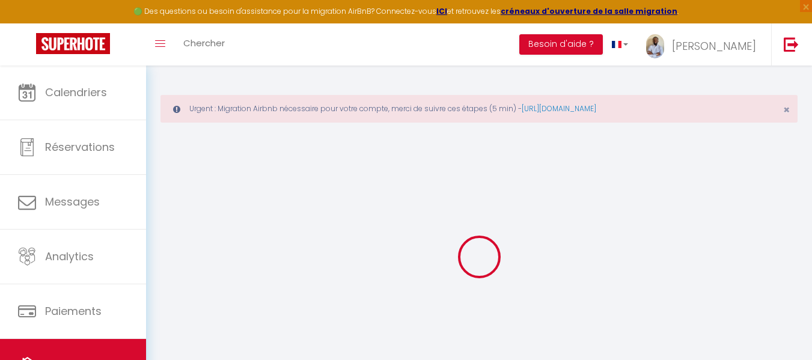
select select
checkbox input "false"
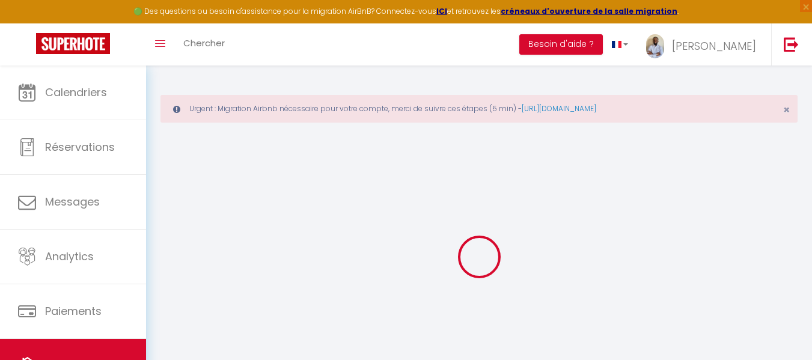
select select
checkbox input "false"
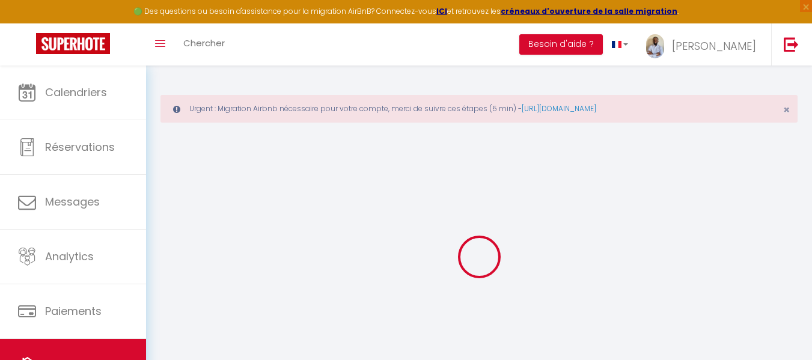
select select "17:00"
select select "23:45"
select select "11:00"
select select "30"
select select "120"
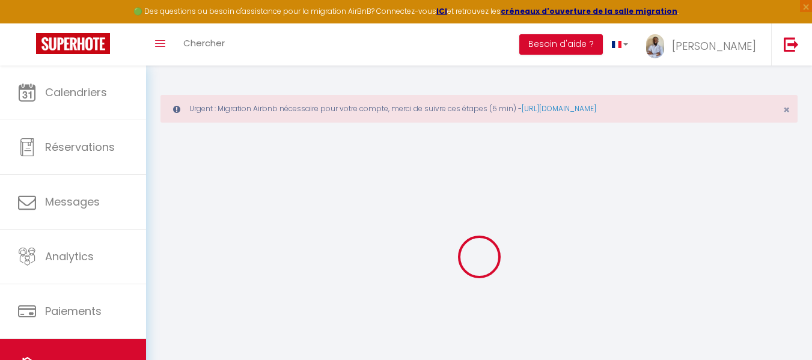
select select
checkbox input "false"
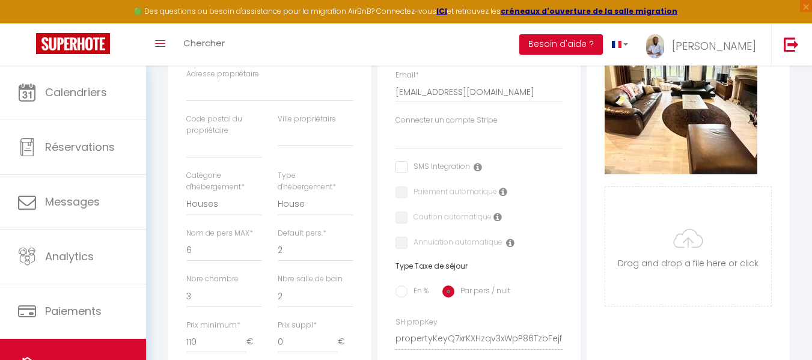
scroll to position [340, 0]
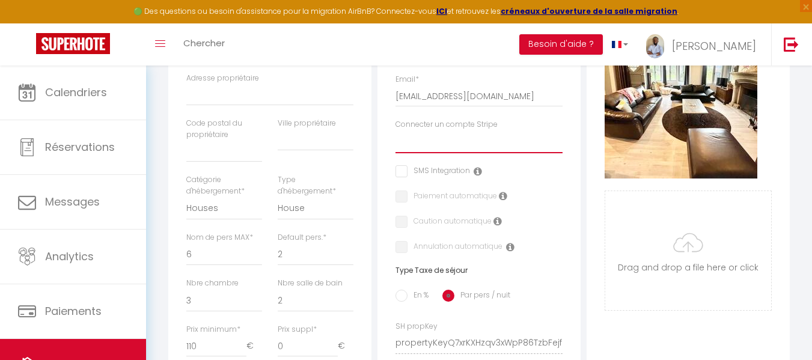
click at [510, 150] on select "Sylla invest Morgane carnot stripe conciergerie" at bounding box center [479, 141] width 167 height 23
select select "14277"
click at [396, 139] on select "Sylla invest Morgane carnot stripe conciergerie" at bounding box center [479, 141] width 167 height 23
checkbox input "false"
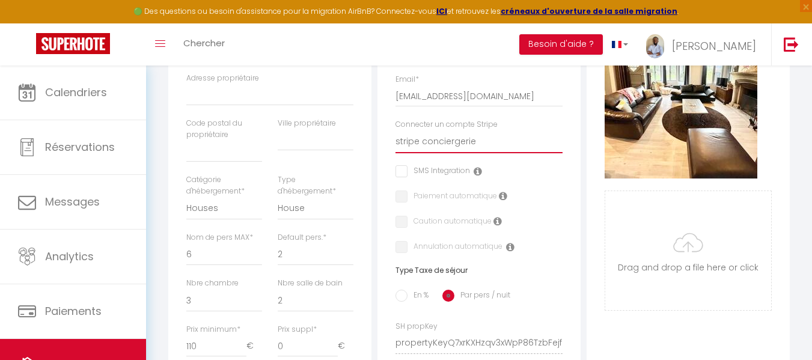
checkbox input "false"
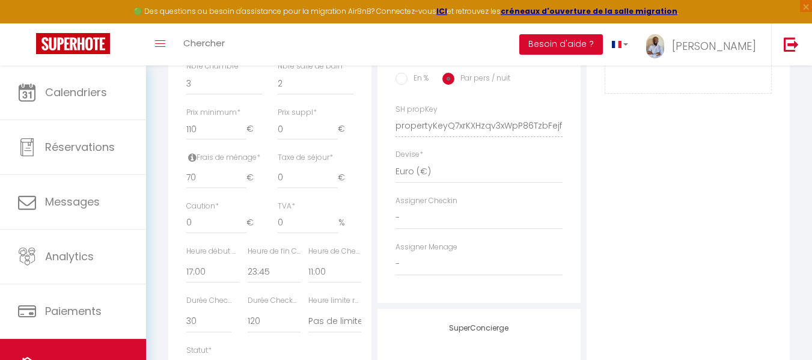
scroll to position [552, 0]
click at [198, 238] on input "0" at bounding box center [216, 227] width 60 height 22
checkbox input "false"
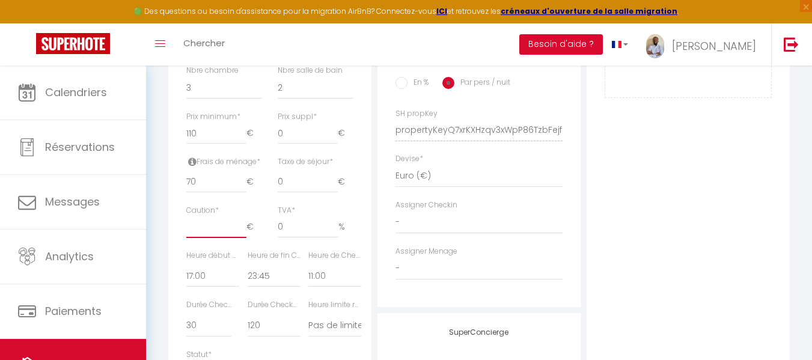
checkbox input "false"
type input "1"
checkbox input "false"
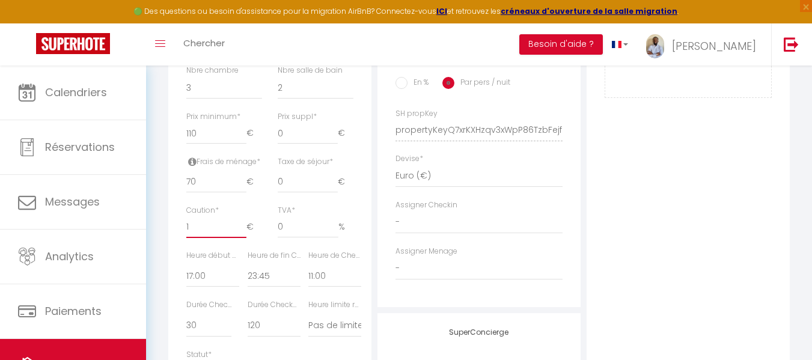
checkbox input "false"
type input "15"
checkbox input "false"
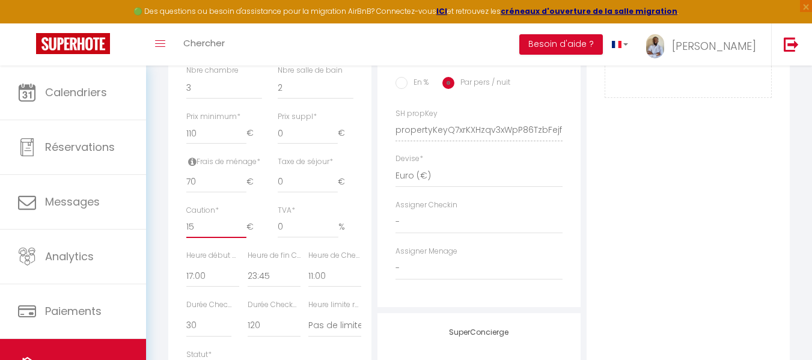
checkbox input "false"
type input "150"
checkbox input "false"
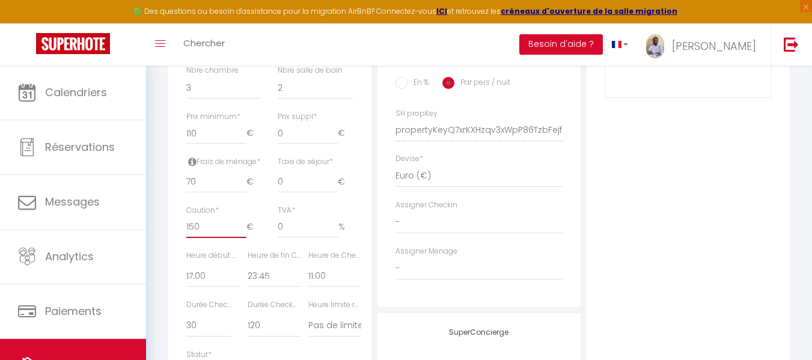
checkbox input "false"
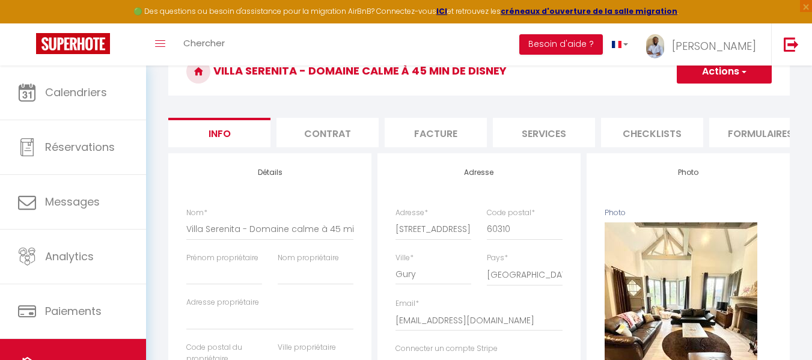
scroll to position [105, 0]
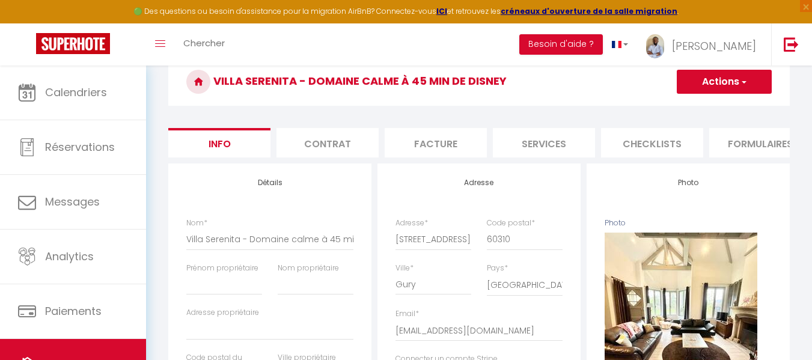
click at [749, 84] on button "Actions" at bounding box center [724, 82] width 95 height 24
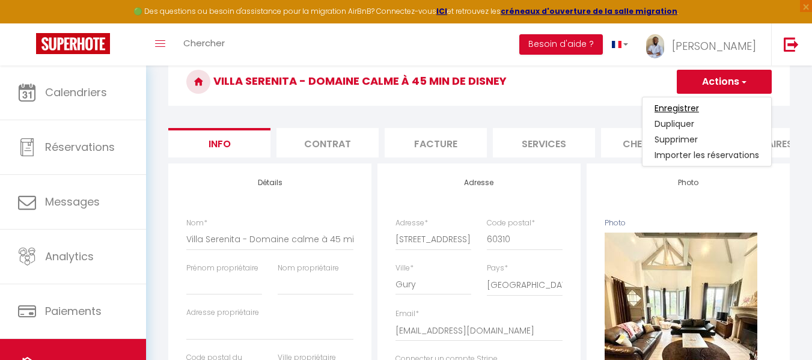
click at [687, 105] on input "Enregistrer" at bounding box center [677, 108] width 44 height 12
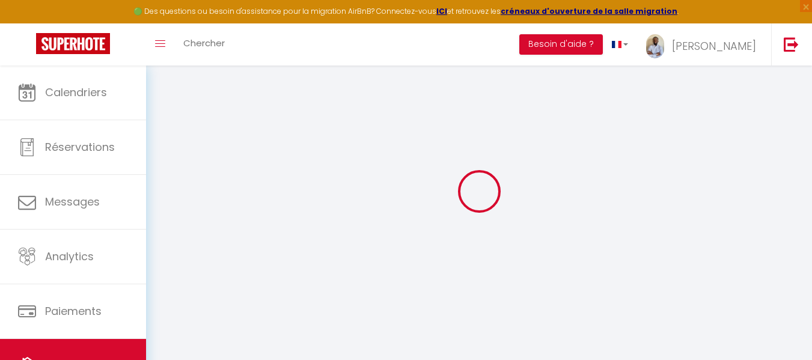
scroll to position [66, 0]
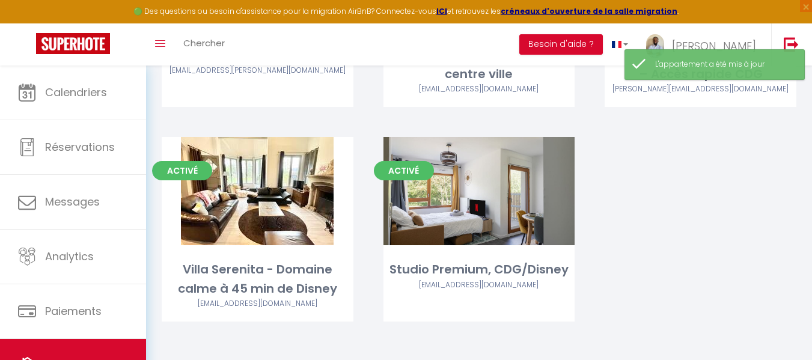
scroll to position [503, 0]
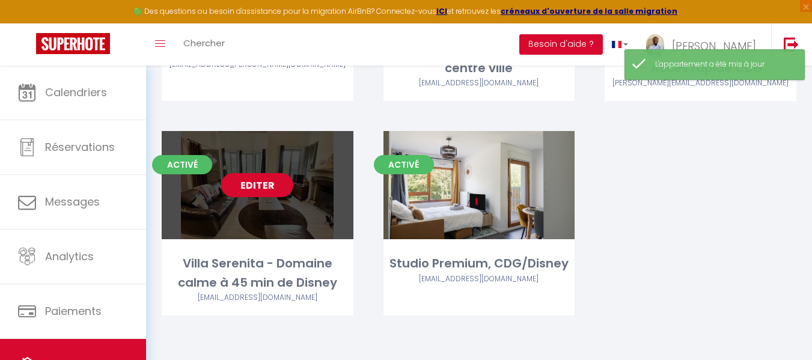
click at [278, 194] on link "Editer" at bounding box center [257, 185] width 72 height 24
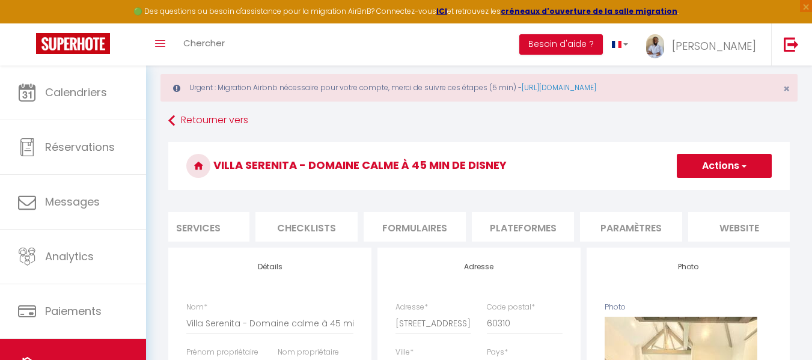
scroll to position [0, 356]
click at [660, 230] on li "Paramètres" at bounding box center [620, 226] width 102 height 29
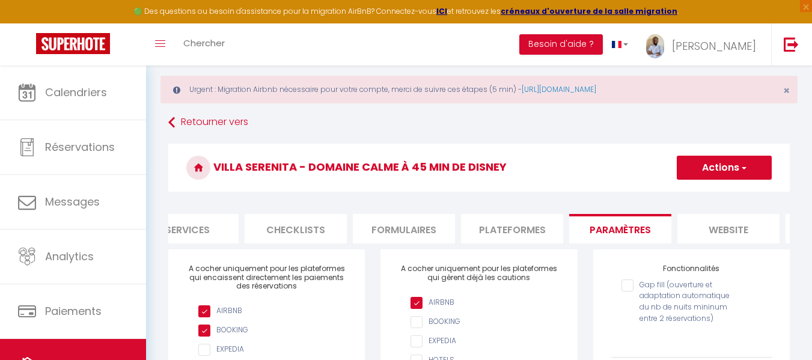
scroll to position [17, 0]
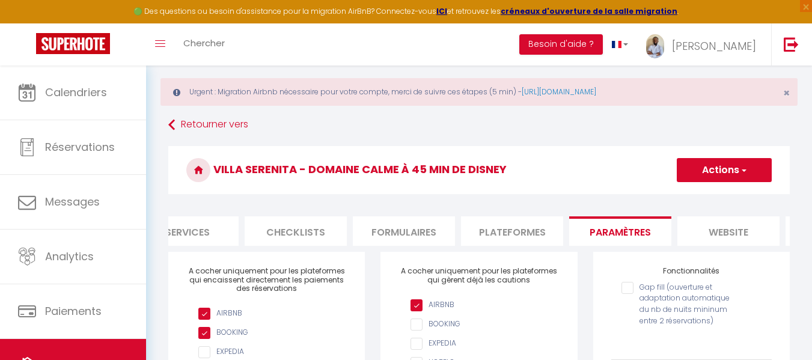
drag, startPoint x: 698, startPoint y: 246, endPoint x: 763, endPoint y: 243, distance: 65.6
click at [763, 243] on li "website" at bounding box center [728, 230] width 102 height 29
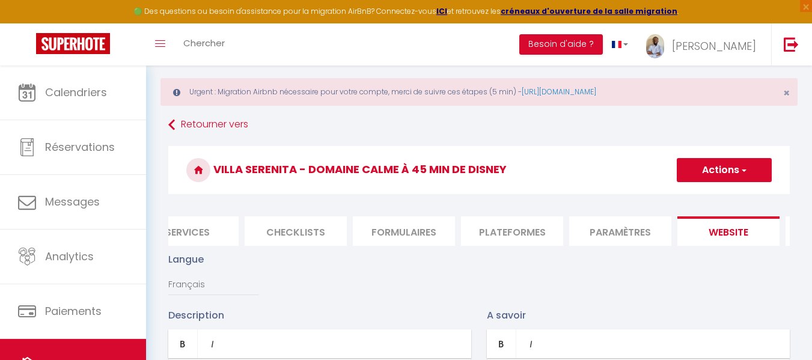
click at [763, 243] on li "website" at bounding box center [728, 230] width 102 height 29
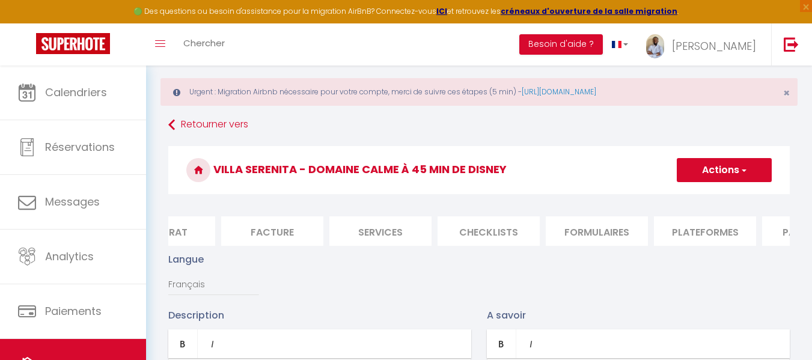
scroll to position [0, 157]
click at [433, 242] on li "Services" at bounding box center [387, 230] width 102 height 29
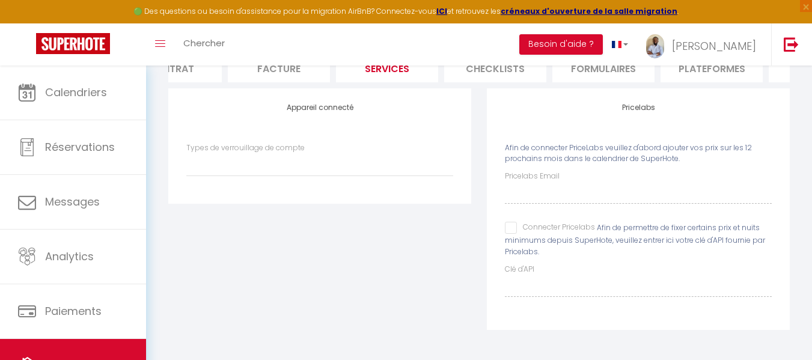
scroll to position [158, 0]
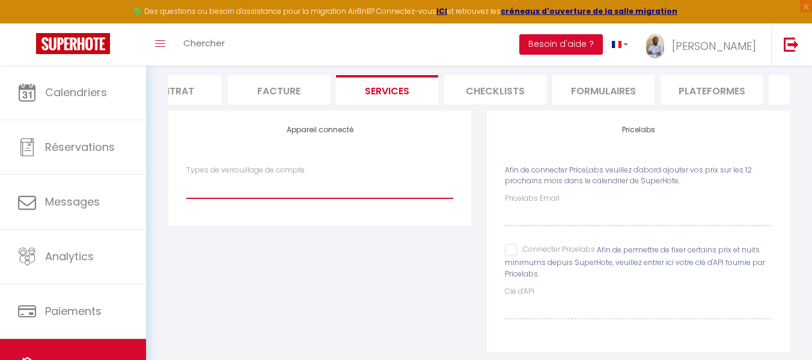
click at [403, 198] on select "Igloohome" at bounding box center [319, 187] width 267 height 23
click at [450, 270] on div "Appareil connecté Types de verrouillage de compte Igloohome" at bounding box center [320, 239] width 319 height 257
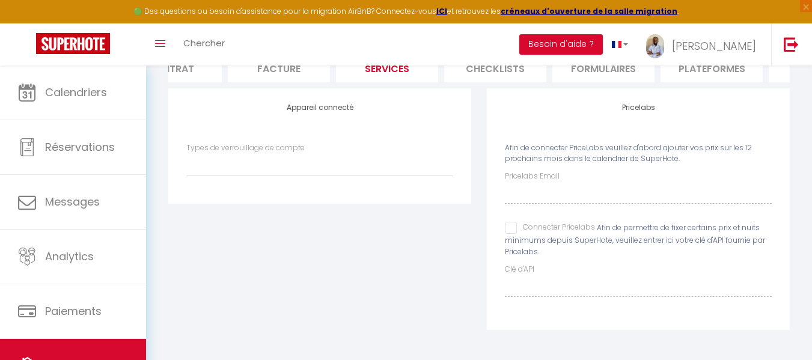
click at [696, 180] on div "Pricelabs Email" at bounding box center [638, 187] width 267 height 33
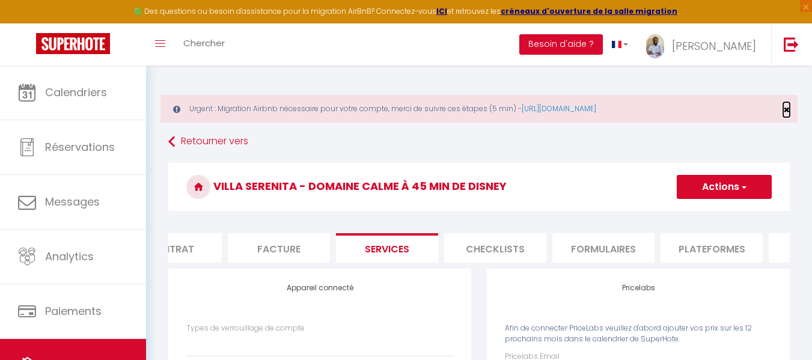
click at [786, 106] on span "×" at bounding box center [786, 109] width 7 height 15
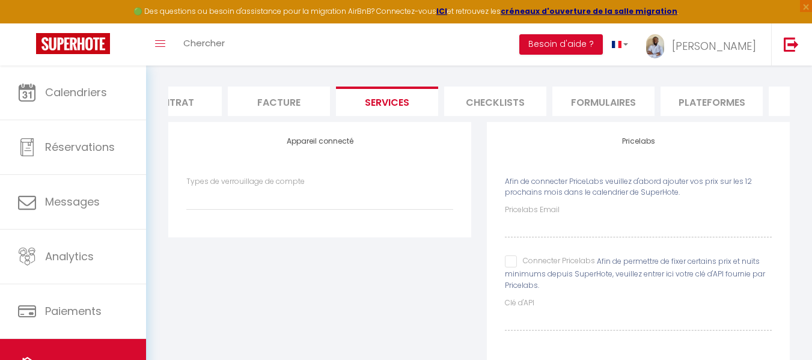
scroll to position [21, 0]
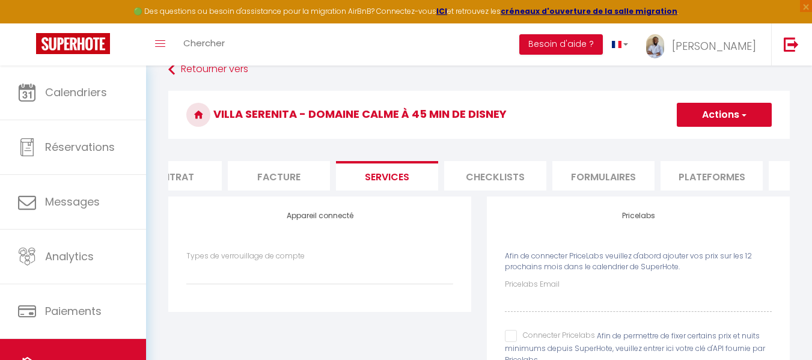
click at [692, 178] on li "Plateformes" at bounding box center [712, 175] width 102 height 29
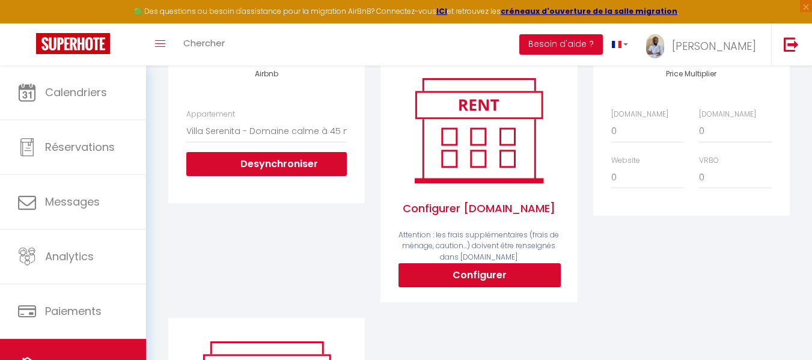
scroll to position [167, 0]
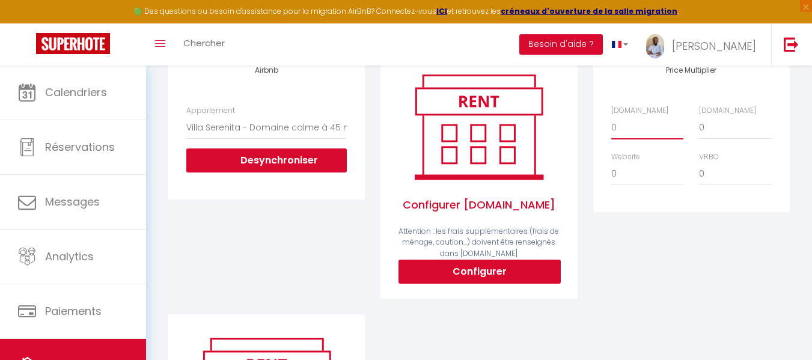
click at [670, 136] on select "0 + 1 % + 2 % + 3 % + 4 % + 5 % + 6 % + 7 % + 8 % + 9 %" at bounding box center [647, 127] width 72 height 23
click at [611, 125] on select "0 + 1 % + 2 % + 3 % + 4 % + 5 % + 6 % + 7 % + 8 % + 9 %" at bounding box center [647, 127] width 72 height 23
click at [716, 139] on select "0 + 1 % + 2 % + 3 % + 4 % + 5 % + 6 % + 7 % + 8 % + 9 %" at bounding box center [735, 127] width 72 height 23
click at [699, 125] on select "0 + 1 % + 2 % + 3 % + 4 % + 5 % + 6 % + 7 % + 8 % + 9 %" at bounding box center [735, 127] width 72 height 23
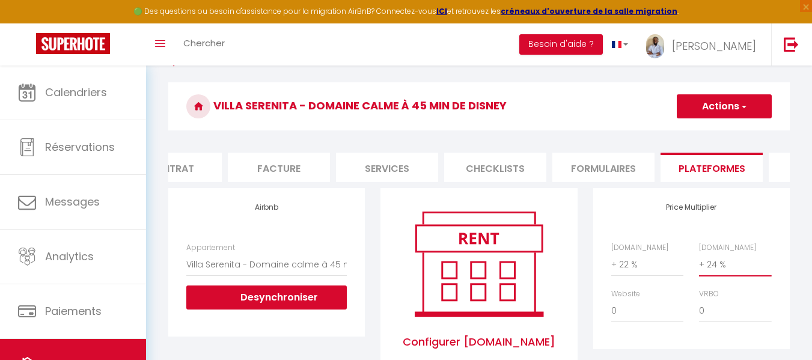
scroll to position [0, 0]
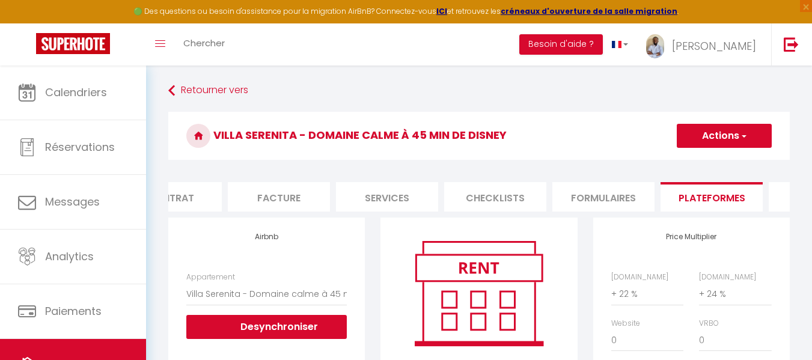
click at [746, 138] on span "button" at bounding box center [743, 136] width 8 height 12
click at [729, 164] on link "Enregistrer" at bounding box center [723, 162] width 95 height 16
click at [393, 189] on li "Services" at bounding box center [387, 196] width 102 height 29
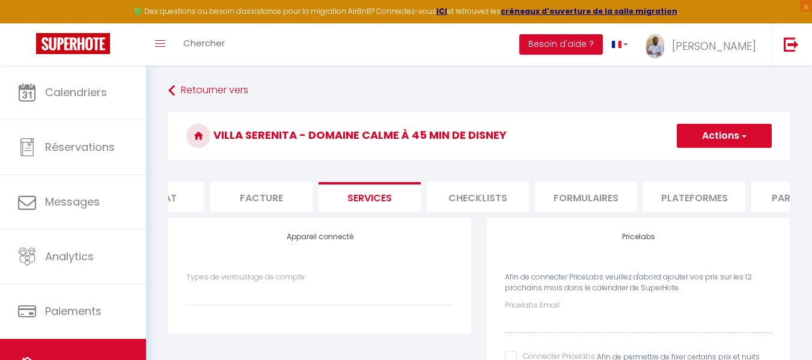
scroll to position [0, 18]
